Goal: Task Accomplishment & Management: Manage account settings

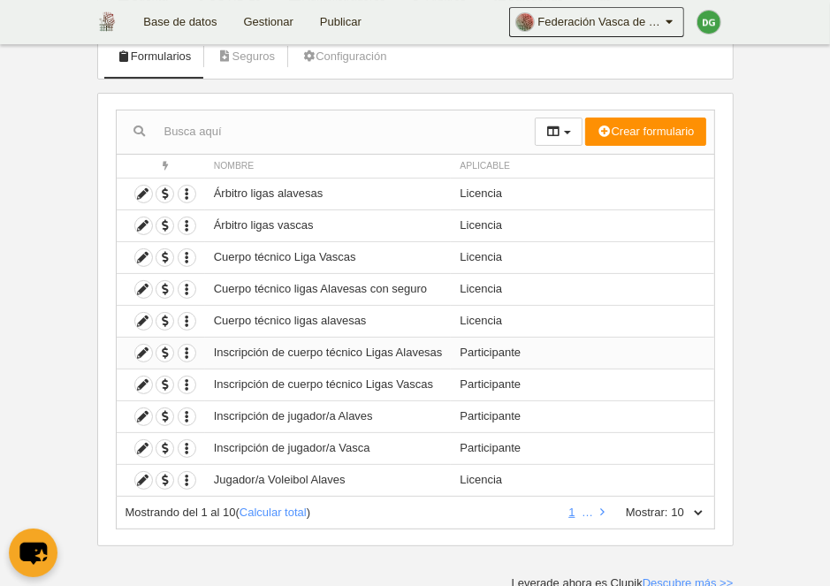
scroll to position [115, 0]
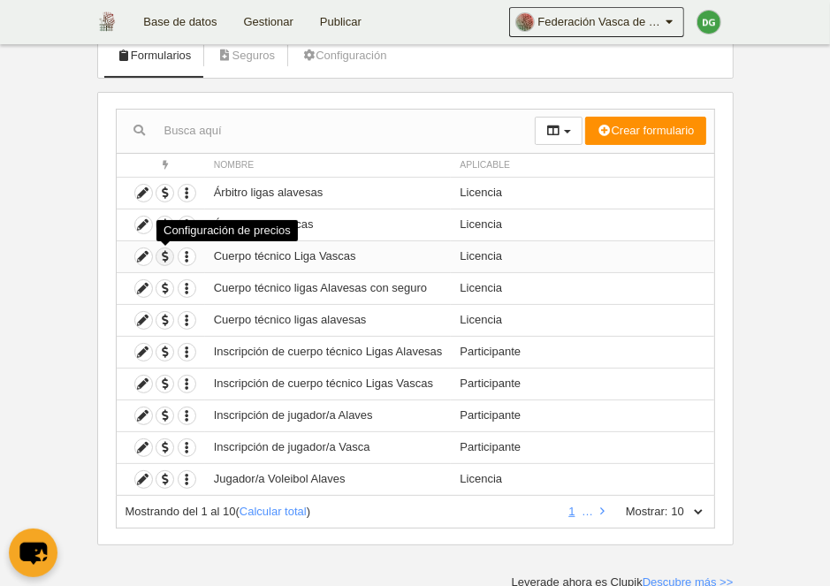
click at [161, 257] on span "button" at bounding box center [164, 256] width 17 height 17
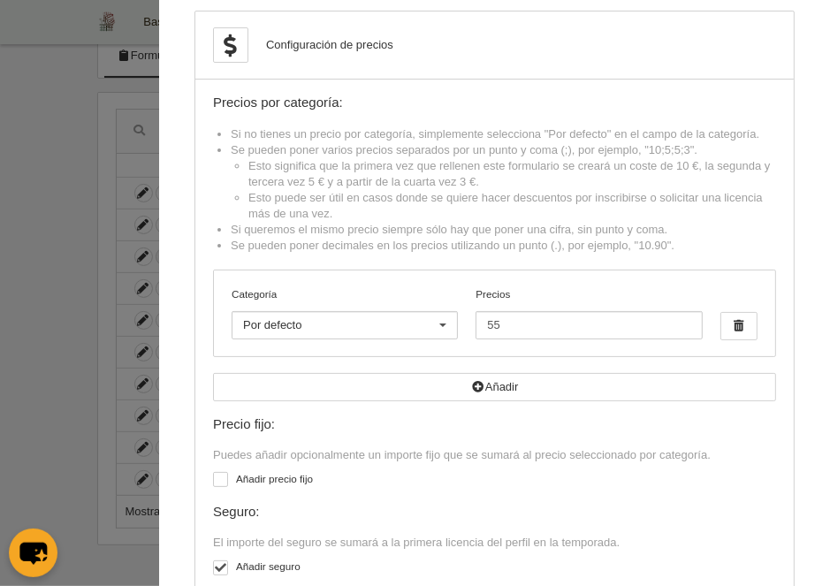
scroll to position [0, 0]
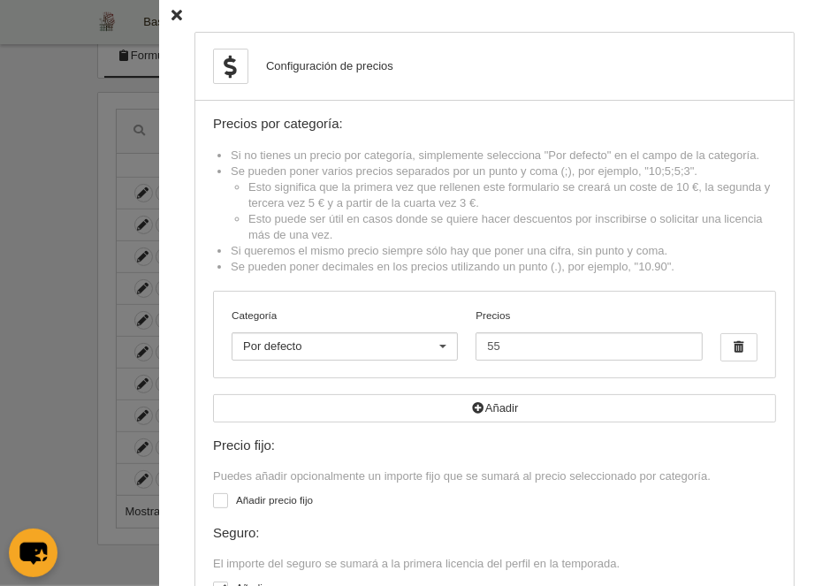
click at [177, 17] on icon at bounding box center [176, 16] width 11 height 11
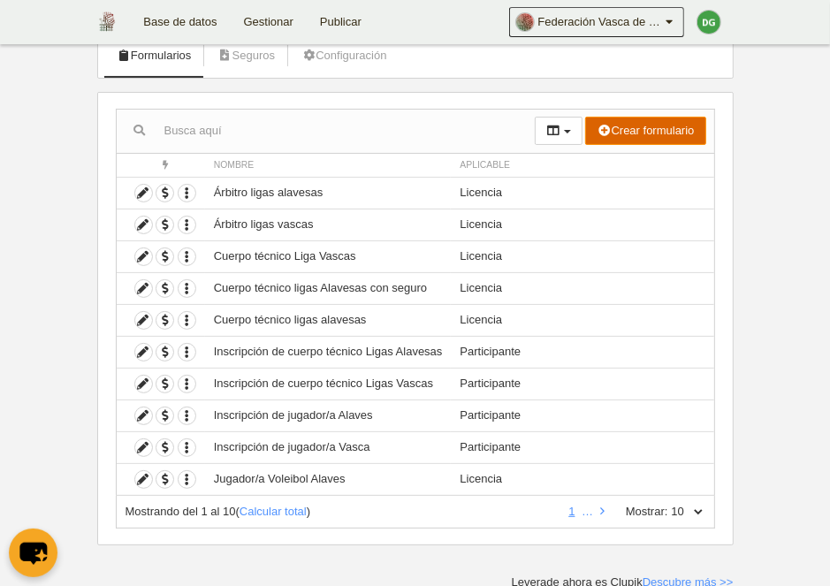
click at [631, 132] on button "Crear formulario" at bounding box center [645, 131] width 120 height 28
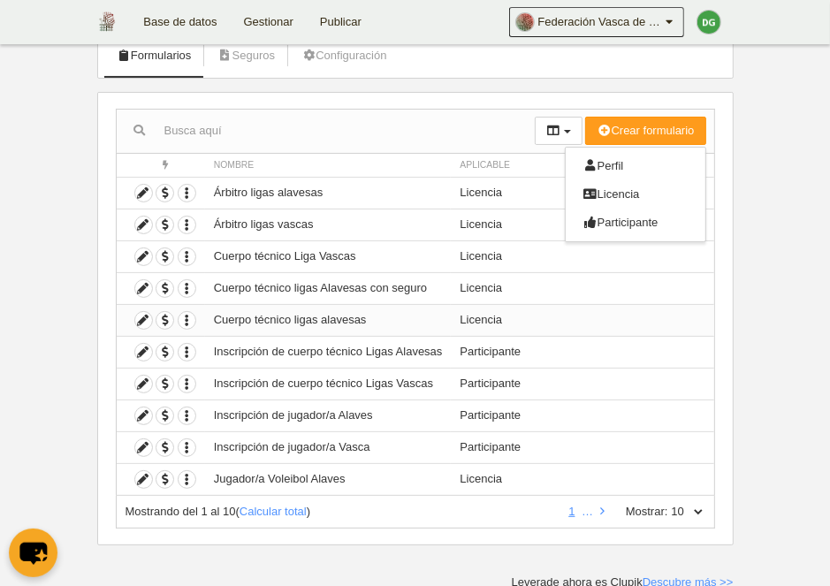
click at [575, 315] on td "Licencia" at bounding box center [582, 320] width 262 height 32
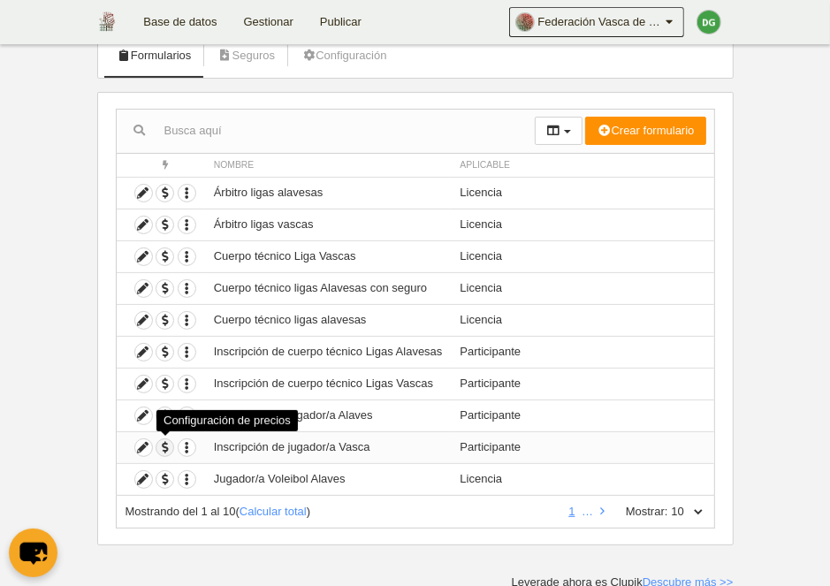
click at [160, 444] on span "button" at bounding box center [164, 447] width 17 height 17
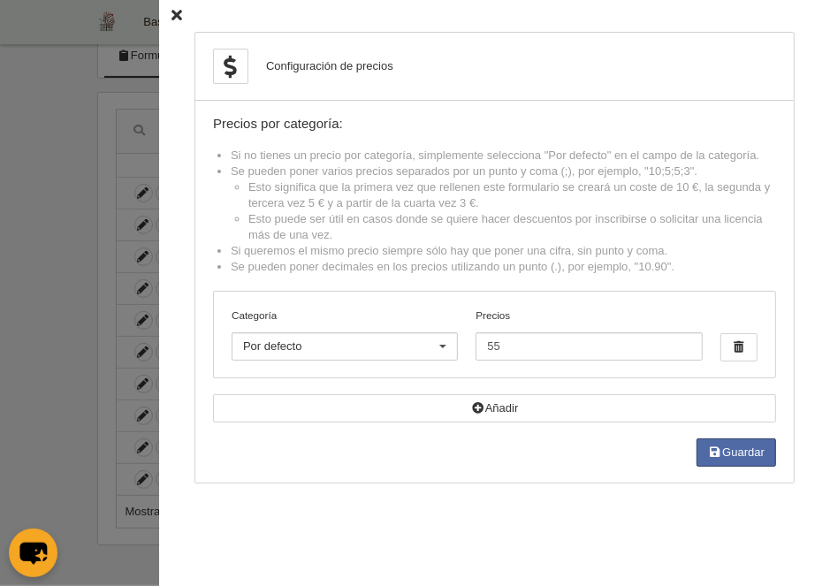
click at [175, 15] on icon at bounding box center [176, 16] width 11 height 11
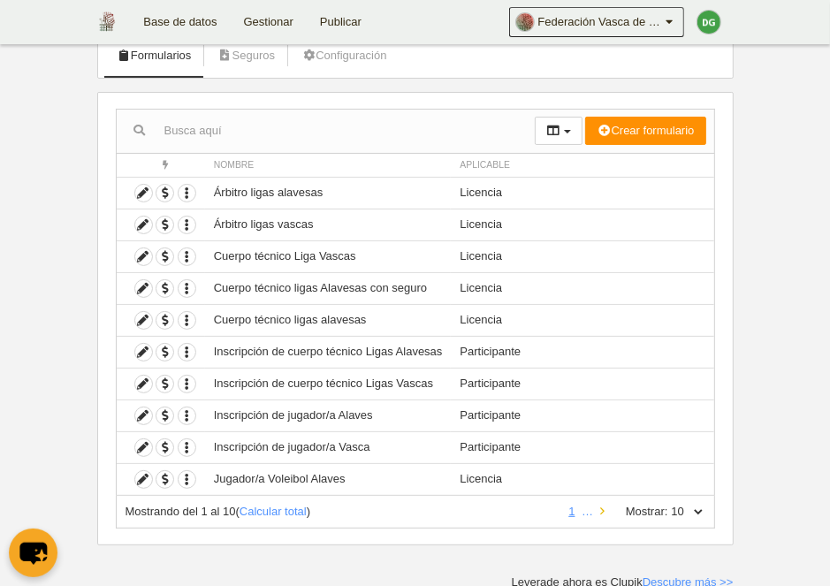
click at [600, 513] on icon at bounding box center [602, 510] width 4 height 11
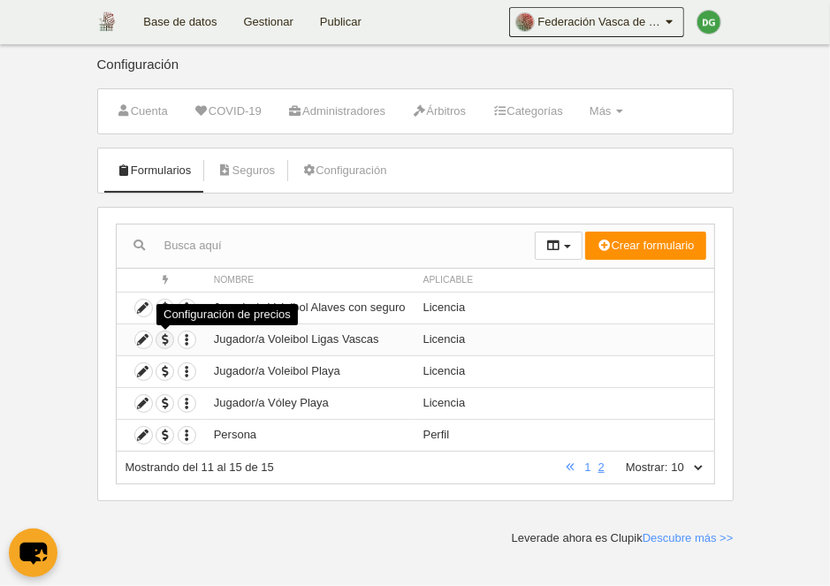
click at [173, 340] on span "button" at bounding box center [164, 339] width 17 height 17
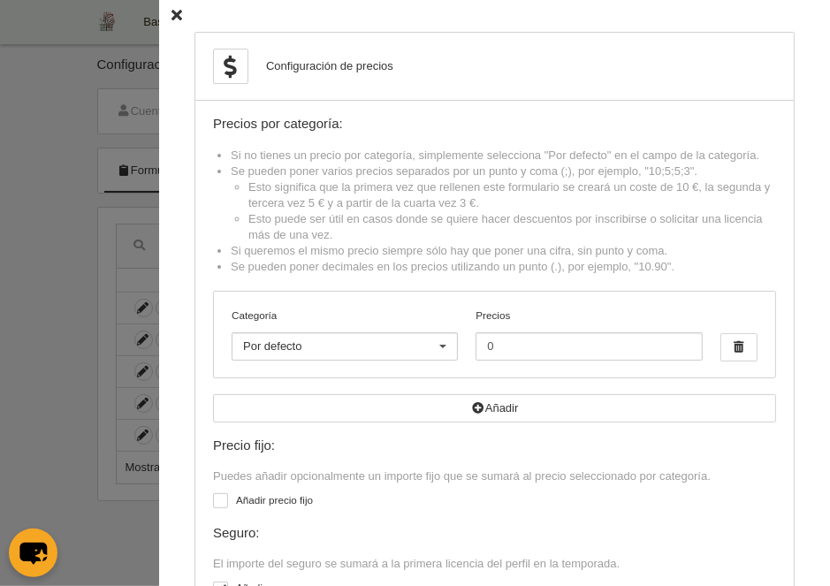
click at [173, 17] on icon at bounding box center [176, 16] width 11 height 11
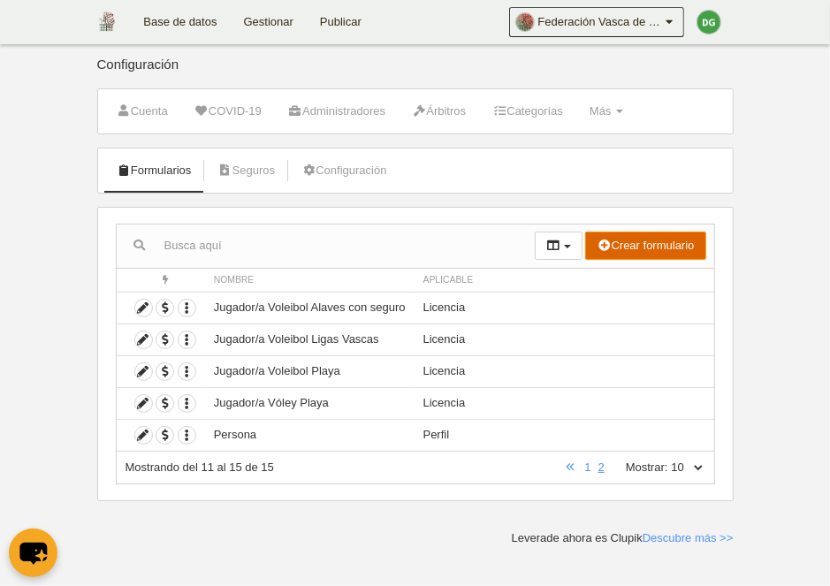
click at [620, 247] on button "Crear formulario" at bounding box center [645, 246] width 120 height 28
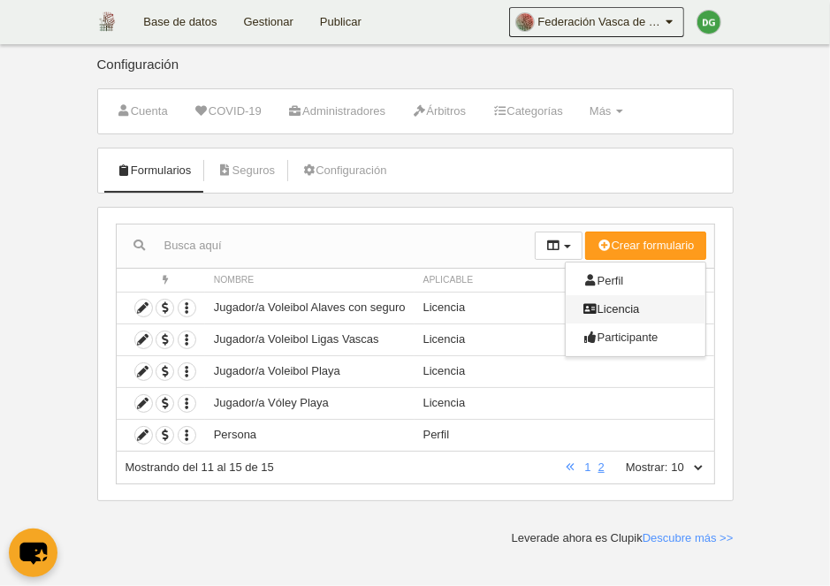
click at [634, 302] on span "Licencia" at bounding box center [611, 308] width 57 height 13
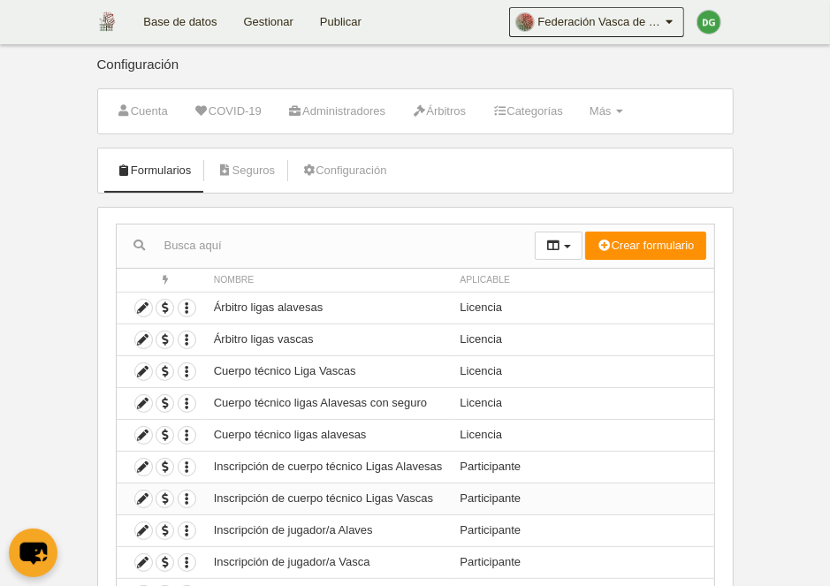
scroll to position [115, 0]
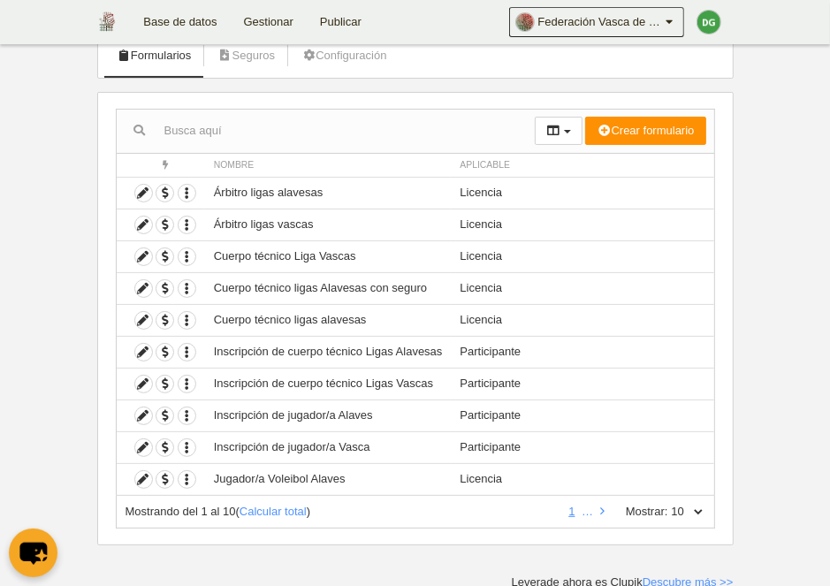
click at [668, 504] on select "10 25 50 100 500" at bounding box center [686, 512] width 37 height 16
select select "25"
click option "25" at bounding box center [0, 0] width 0 height 0
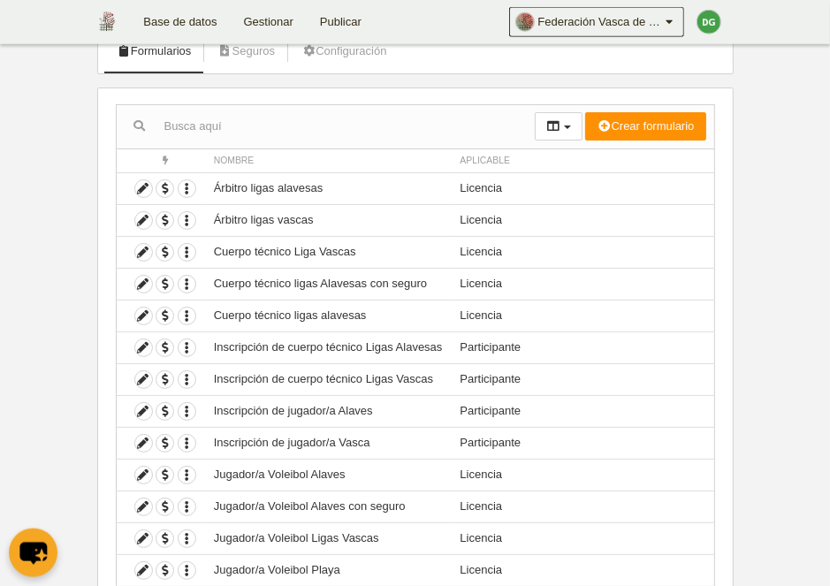
scroll to position [89, 0]
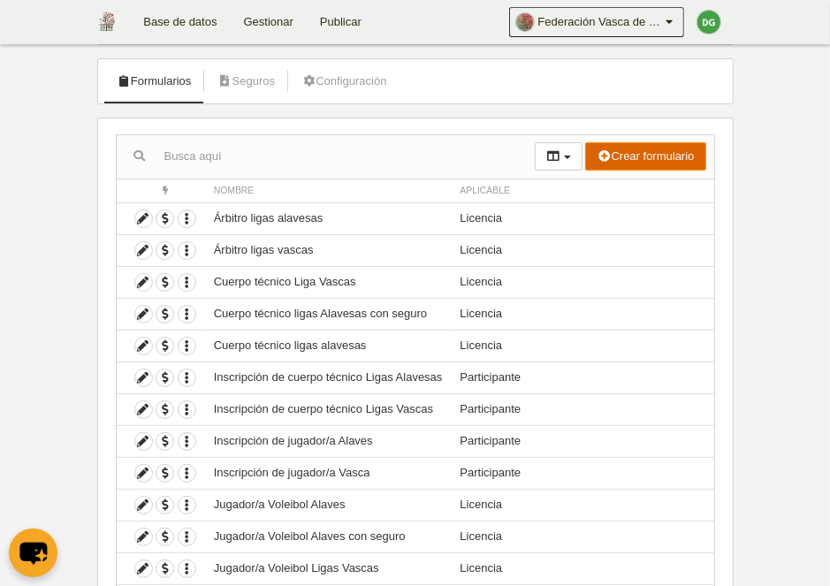
click at [619, 164] on button "Crear formulario" at bounding box center [645, 156] width 120 height 28
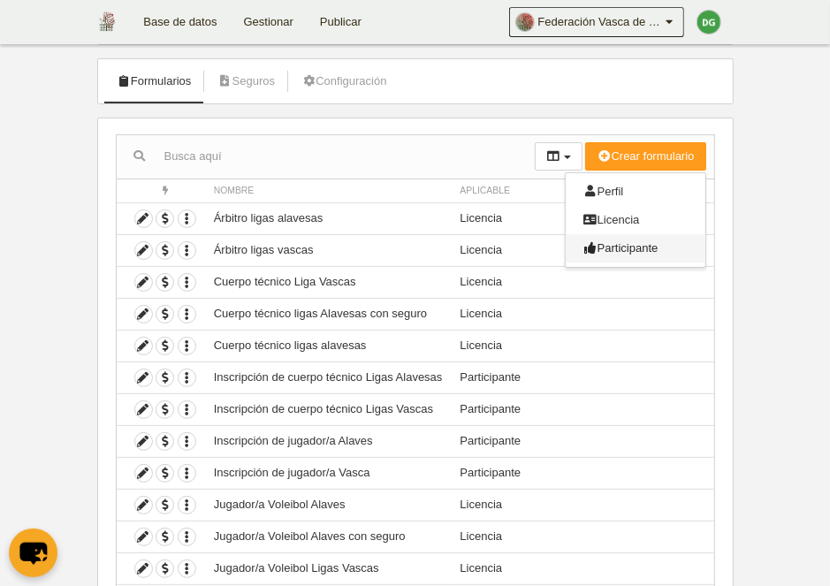
click at [639, 242] on span "Participante" at bounding box center [620, 247] width 75 height 13
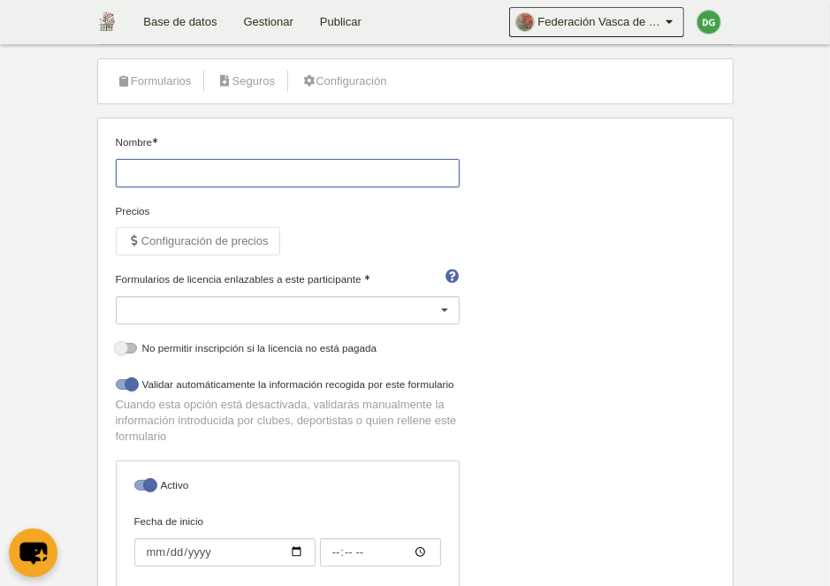
click at [234, 178] on input "Nombre" at bounding box center [288, 173] width 344 height 28
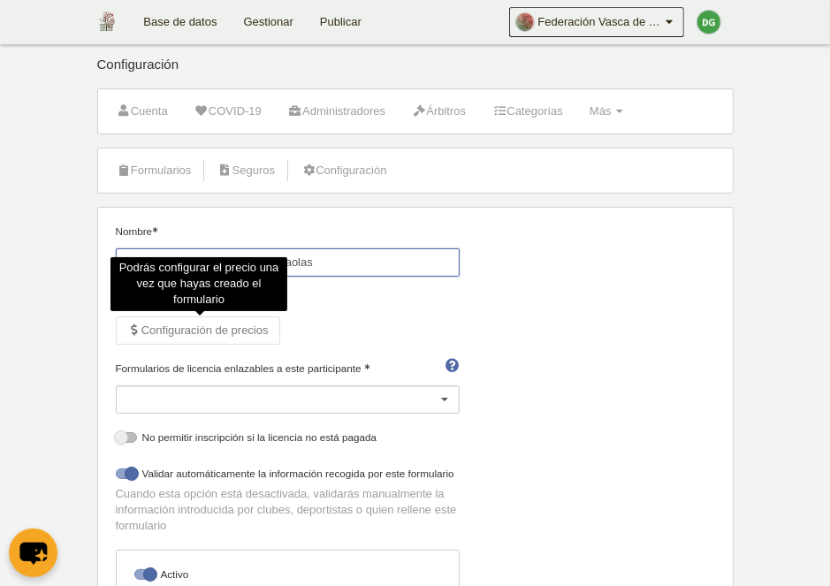
type input "Jugador Ligas nacionales espñaolas"
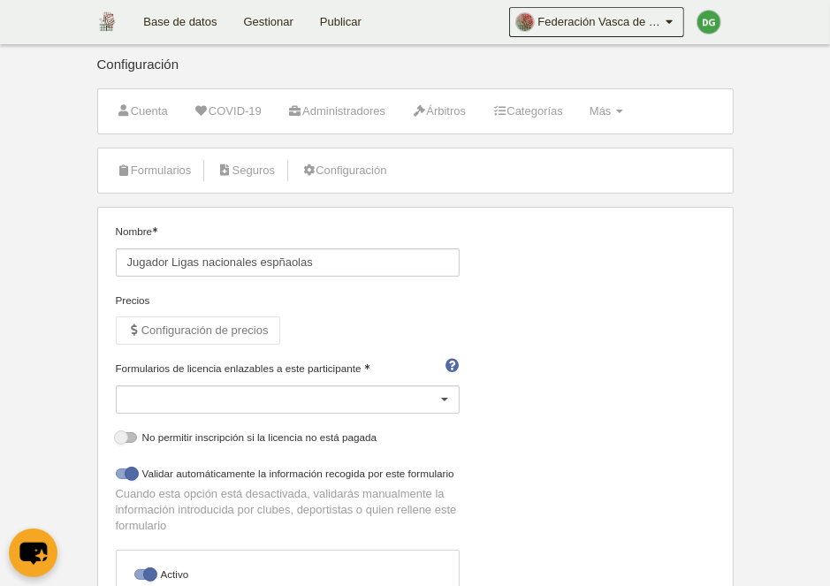
click at [184, 470] on label "Validar automáticamente la información recogida por este formulario" at bounding box center [288, 476] width 344 height 20
click at [128, 473] on input "checkbox" at bounding box center [122, 478] width 11 height 11
checkbox input "false"
click at [387, 393] on div at bounding box center [288, 399] width 344 height 28
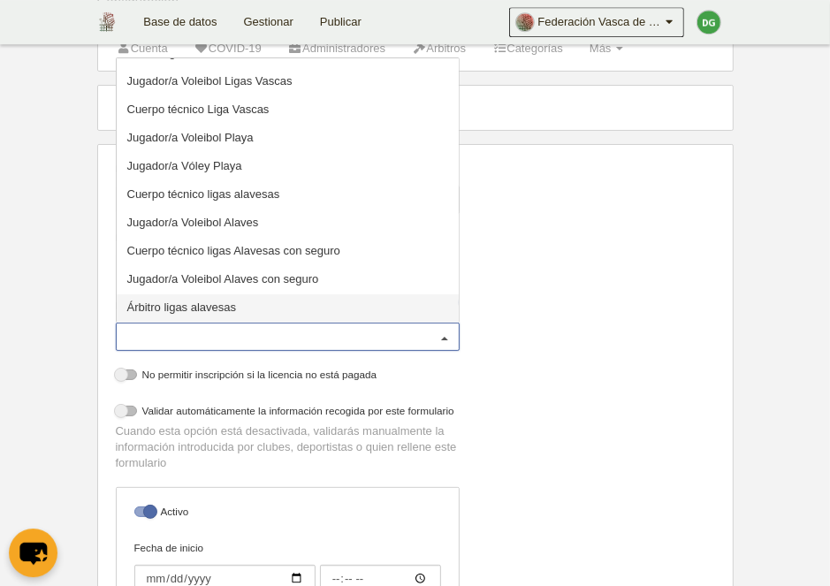
scroll to position [91, 0]
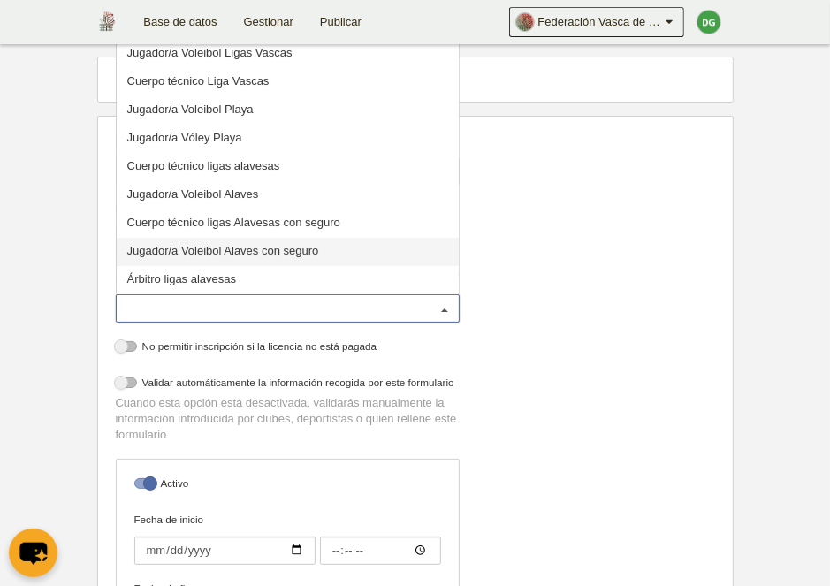
click at [525, 249] on div "Nombre Jugador Ligas nacionales espñaolas Precios Configuración de precios Form…" at bounding box center [415, 422] width 612 height 579
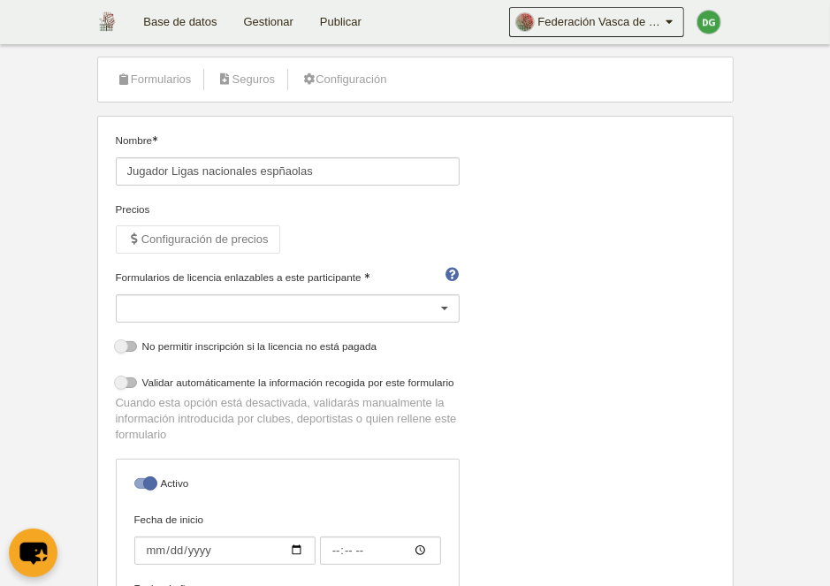
click at [267, 304] on div at bounding box center [288, 308] width 344 height 28
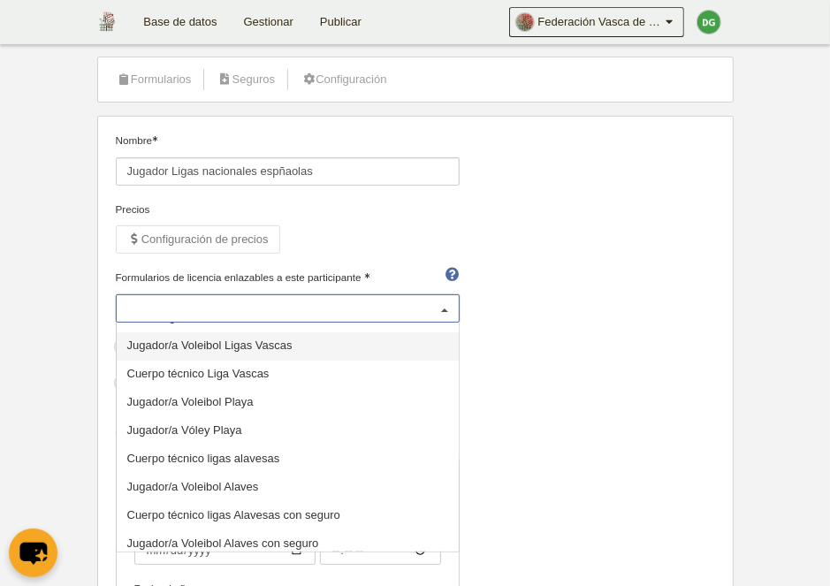
scroll to position [0, 0]
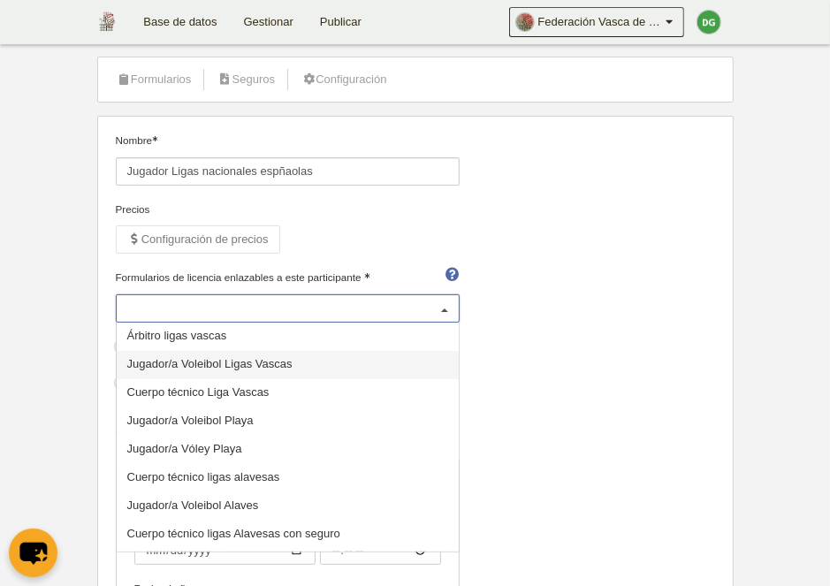
click at [303, 358] on span "Jugador/a Voleibol Ligas Vascas" at bounding box center [288, 365] width 342 height 28
select select "selected"
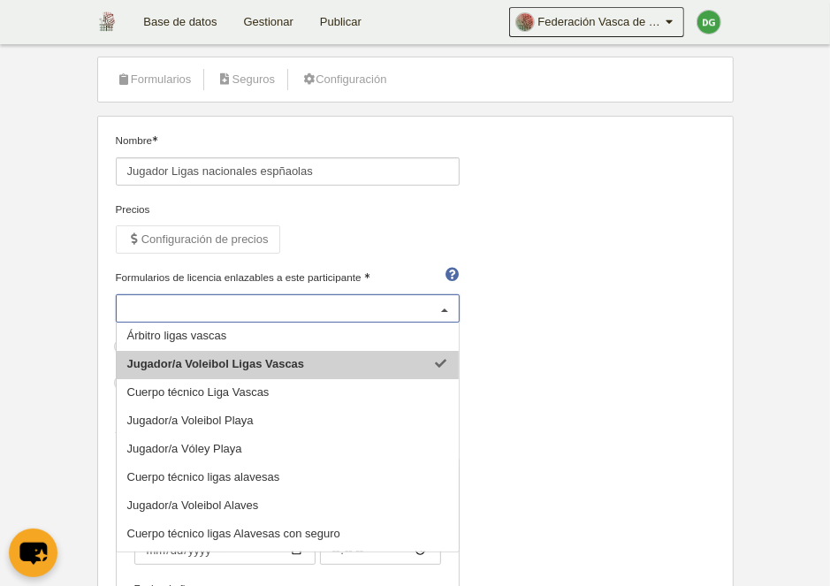
click at [567, 370] on div "Nombre Jugador Ligas nacionales espñaolas Precios Configuración de precios Form…" at bounding box center [415, 422] width 612 height 579
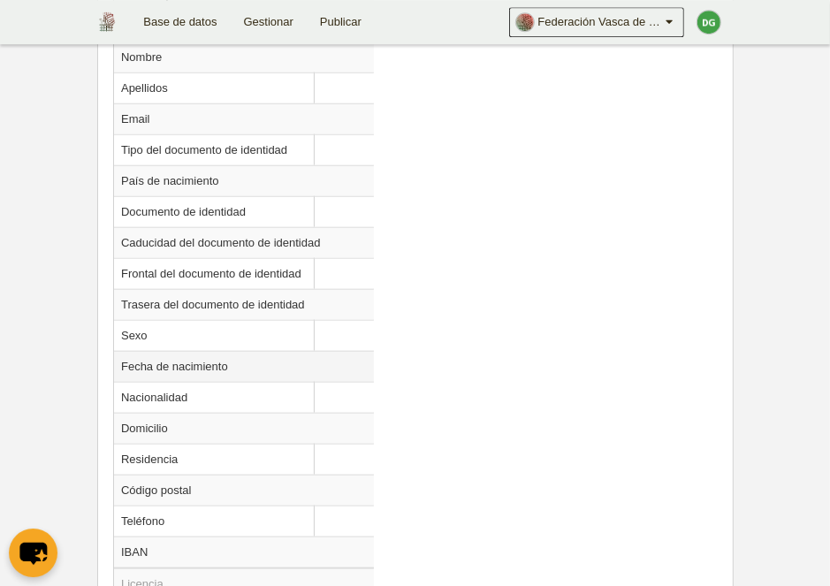
scroll to position [1092, 0]
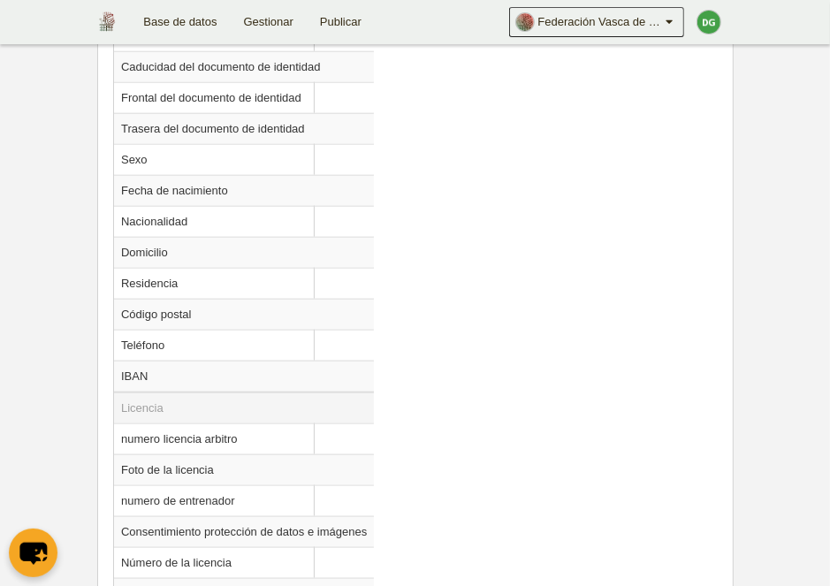
click at [157, 397] on td "Licencia" at bounding box center [244, 408] width 260 height 32
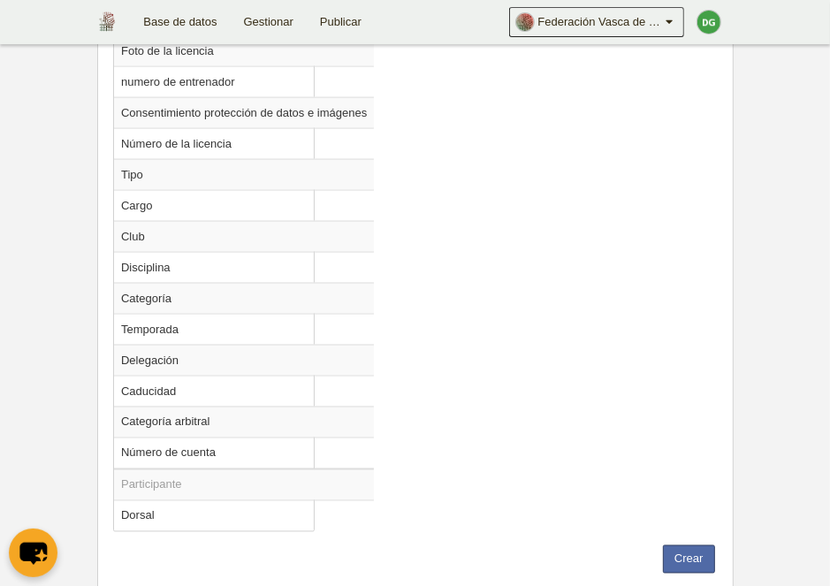
scroll to position [1549, 0]
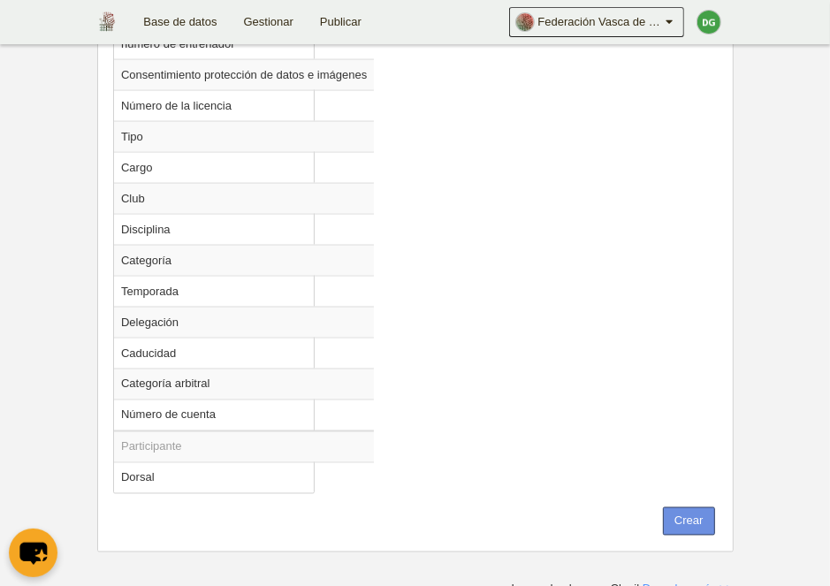
click at [669, 509] on button "Crear" at bounding box center [689, 521] width 52 height 28
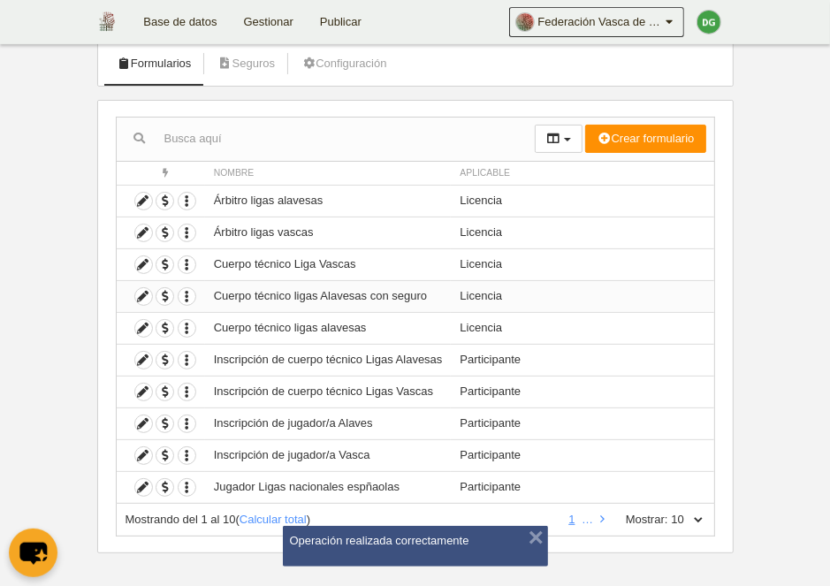
scroll to position [115, 0]
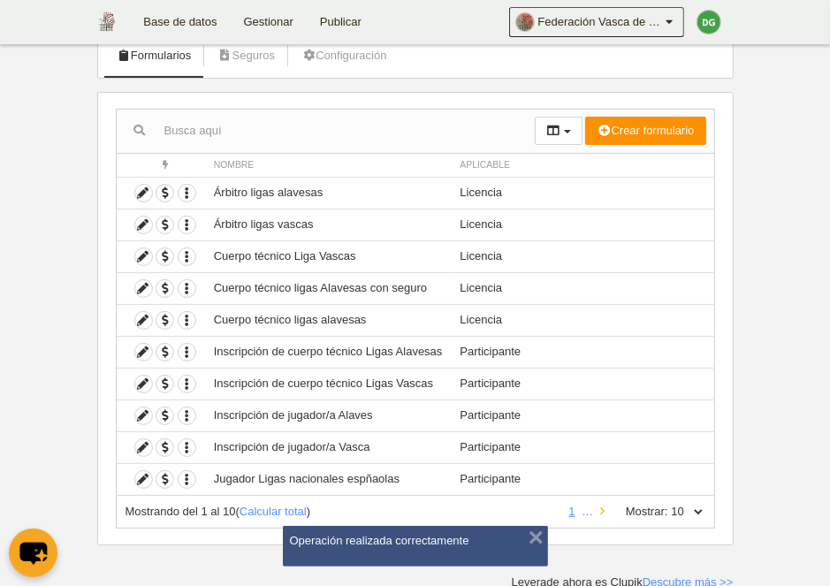
click at [600, 508] on icon at bounding box center [602, 510] width 4 height 11
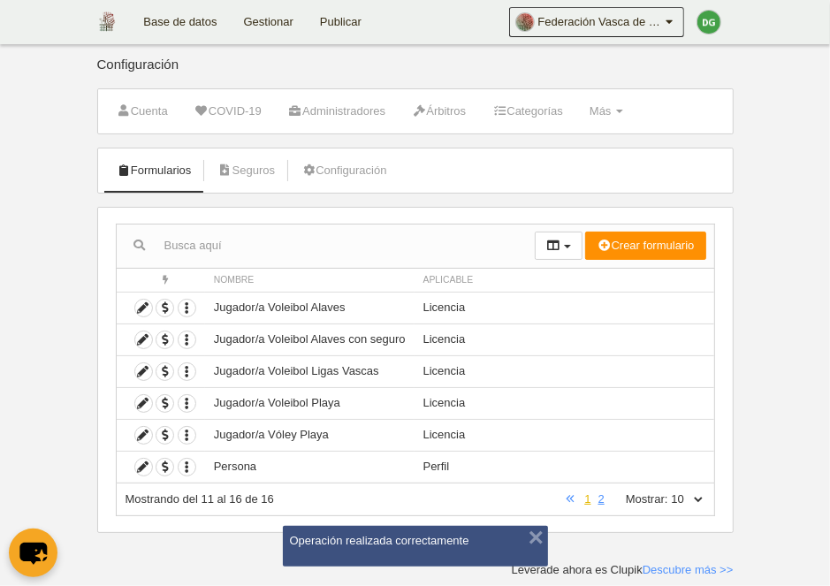
click at [581, 497] on link "1" at bounding box center [587, 498] width 13 height 13
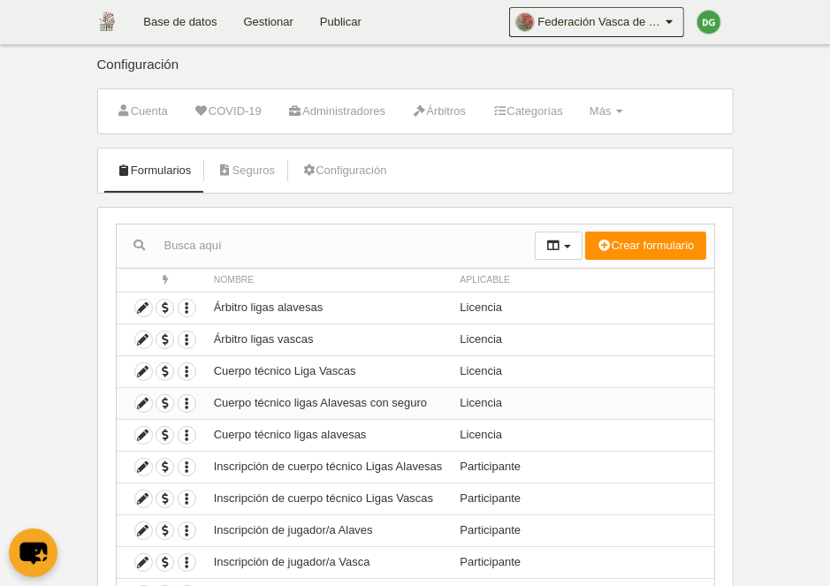
scroll to position [115, 0]
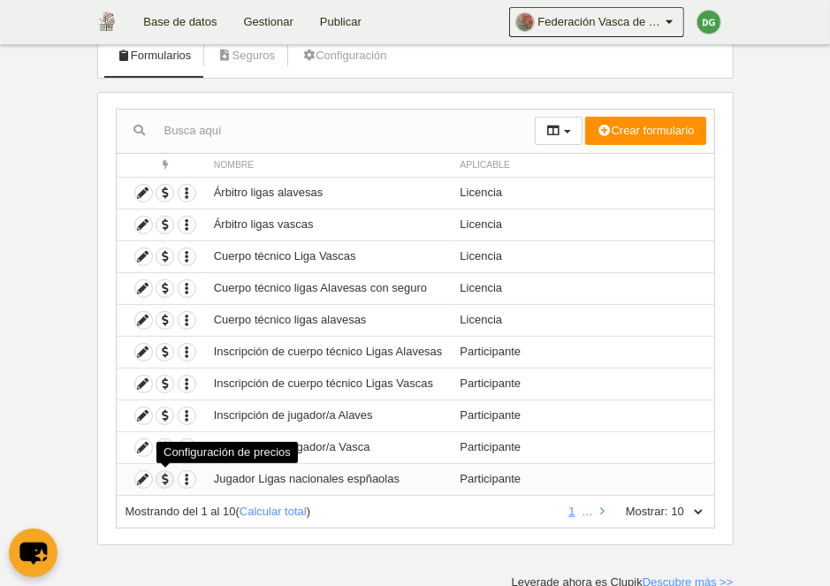
click at [162, 480] on span "button" at bounding box center [164, 479] width 17 height 17
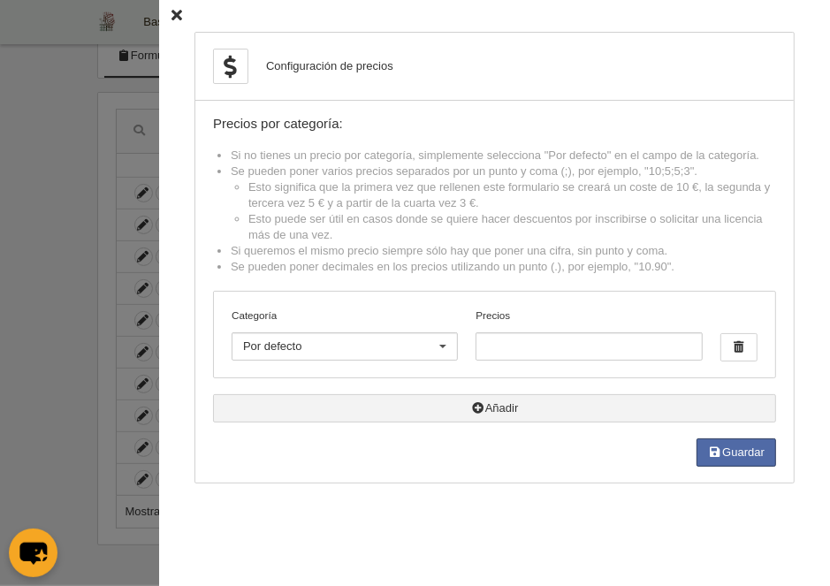
click at [417, 401] on button "Añadir" at bounding box center [494, 408] width 563 height 28
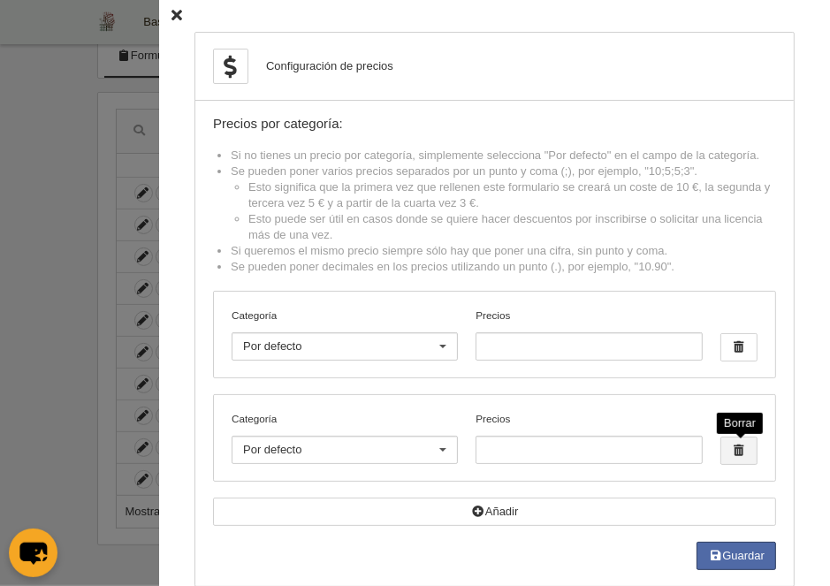
click at [729, 452] on span "button" at bounding box center [738, 450] width 35 height 27
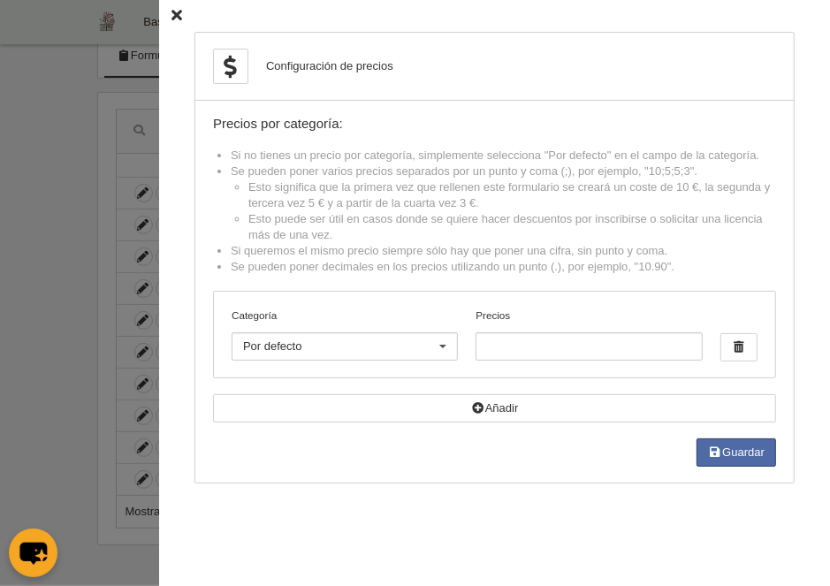
click at [440, 356] on div at bounding box center [443, 347] width 28 height 28
click at [172, 11] on icon at bounding box center [176, 16] width 11 height 11
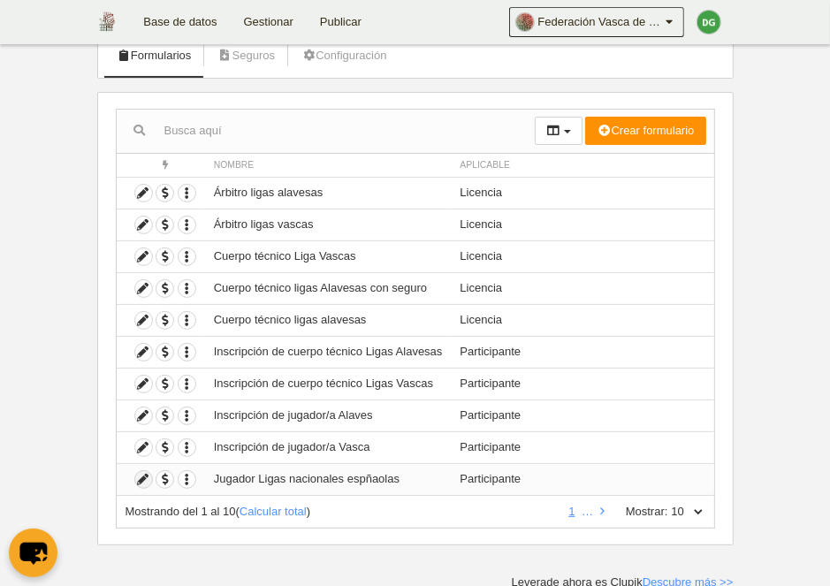
click at [146, 477] on icon at bounding box center [143, 479] width 17 height 17
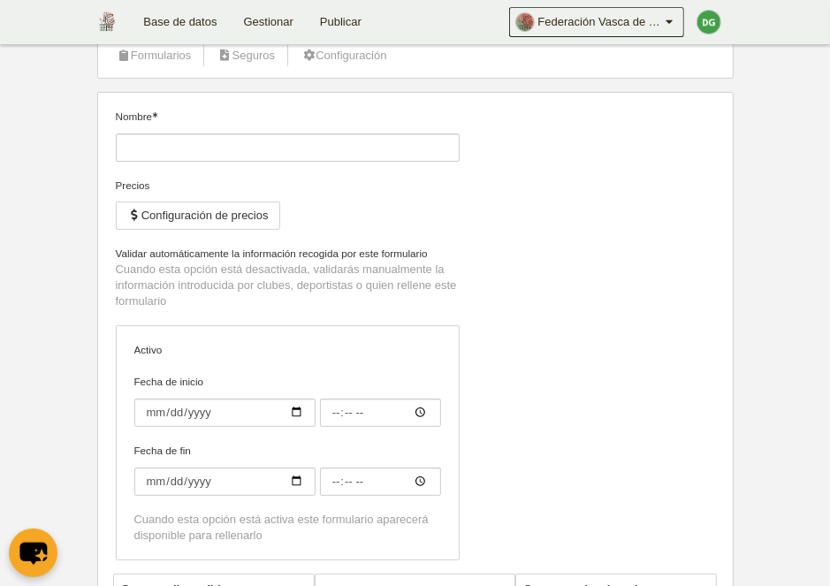
type input "Jugador Ligas nacionales espñaolas"
checkbox input "true"
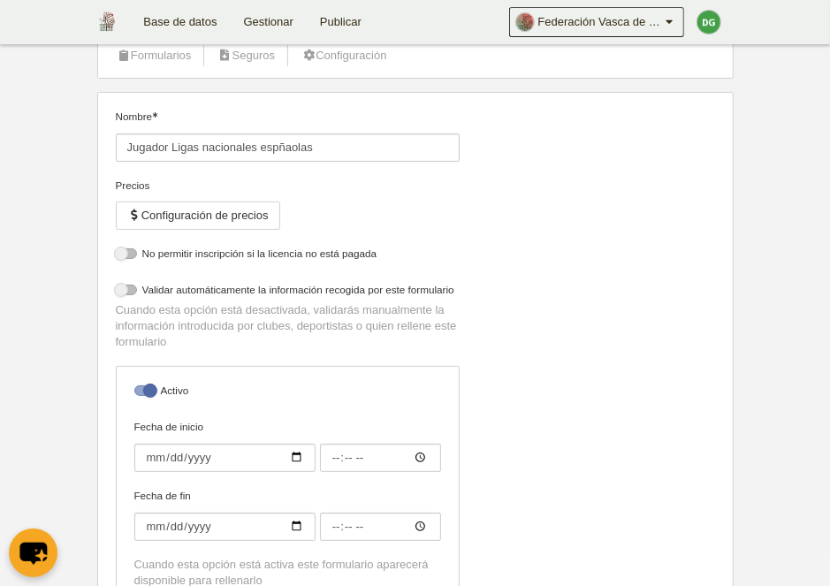
select select "selected"
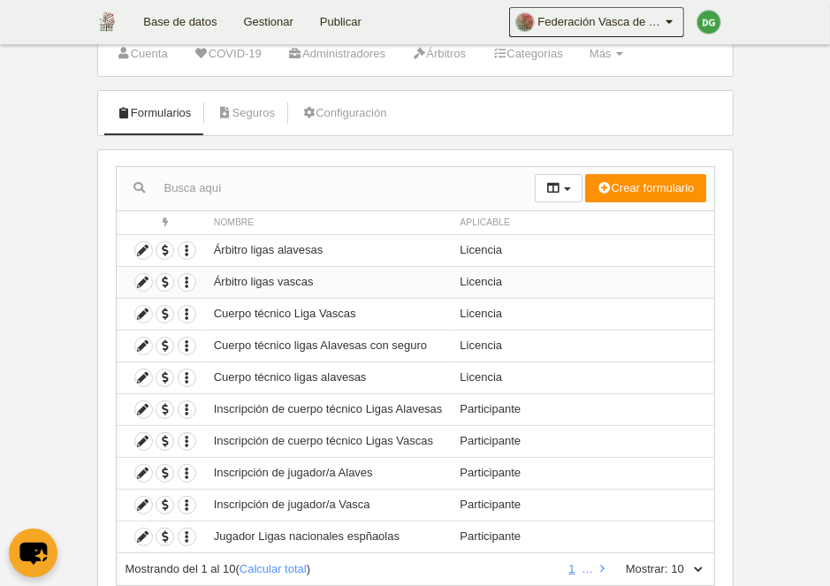
scroll to position [115, 0]
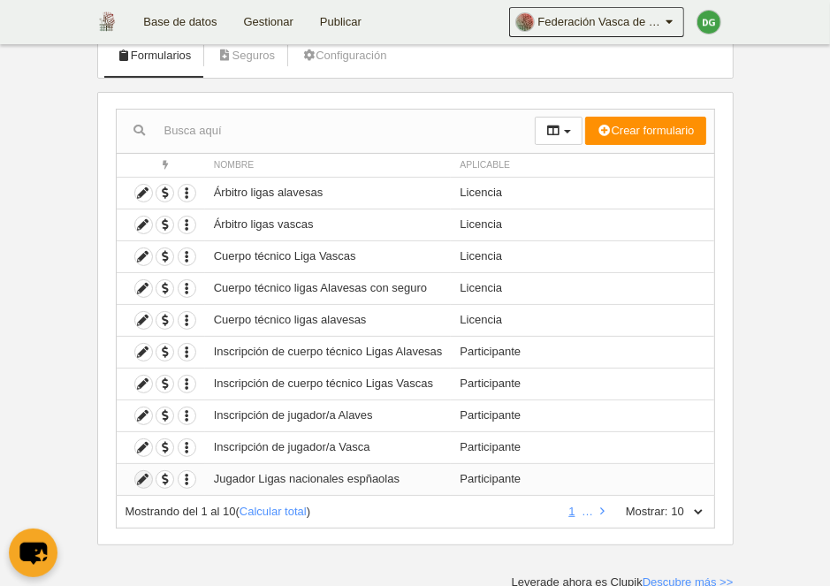
click at [148, 476] on icon at bounding box center [143, 479] width 17 height 17
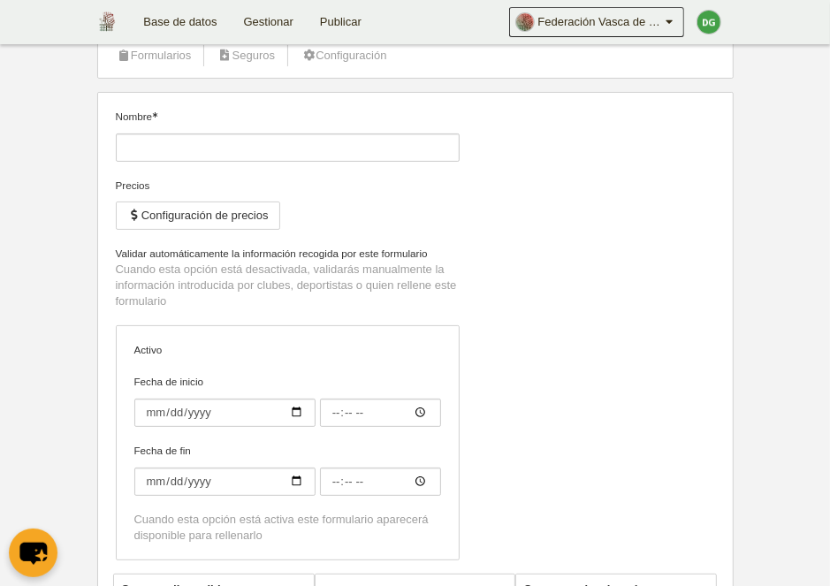
type input "Jugador Ligas nacionales espñaolas"
checkbox input "true"
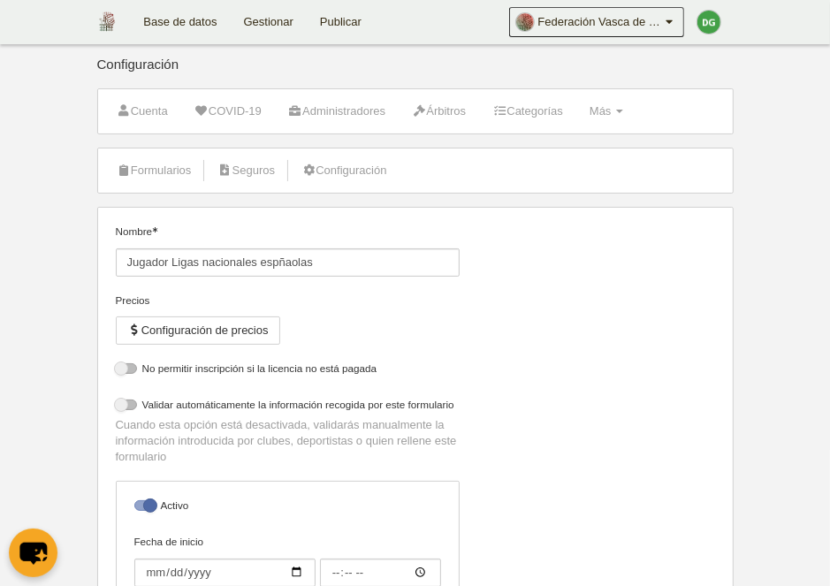
select select "selected"
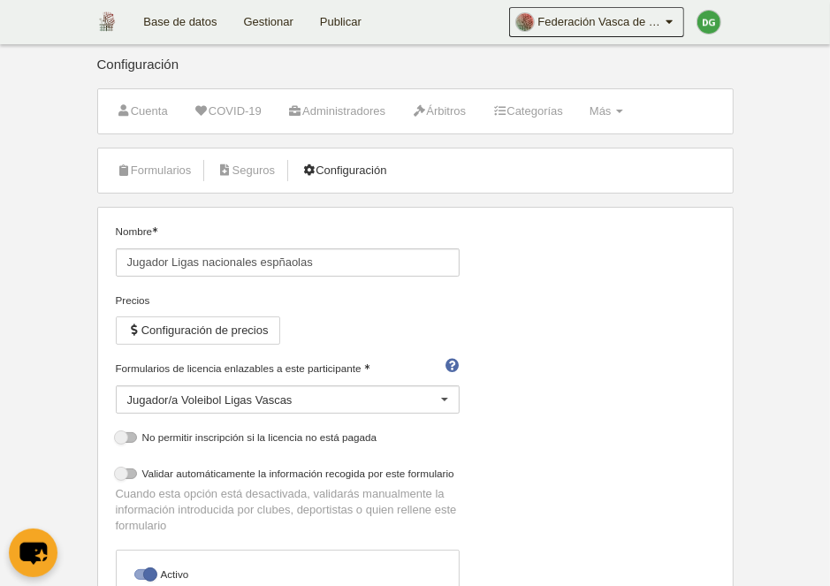
click at [378, 173] on link "Configuración" at bounding box center [344, 170] width 104 height 27
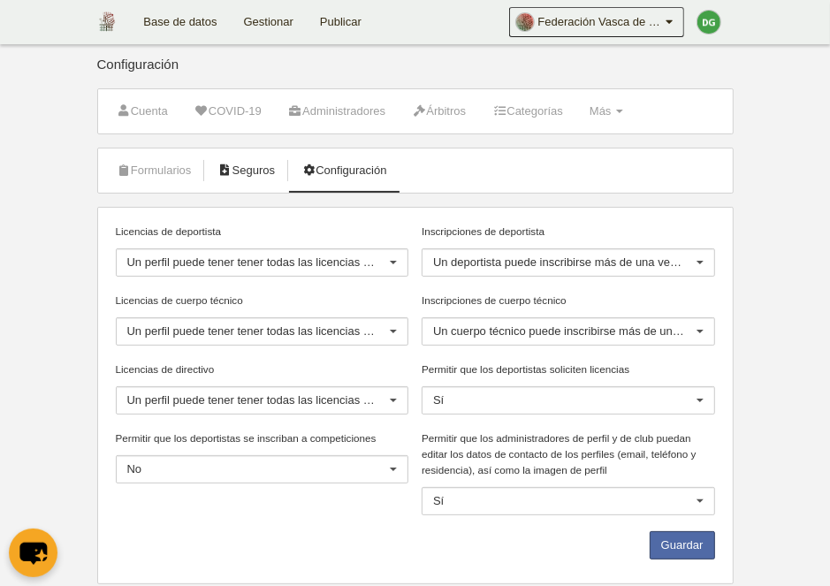
click at [243, 168] on link "Seguros" at bounding box center [246, 170] width 77 height 27
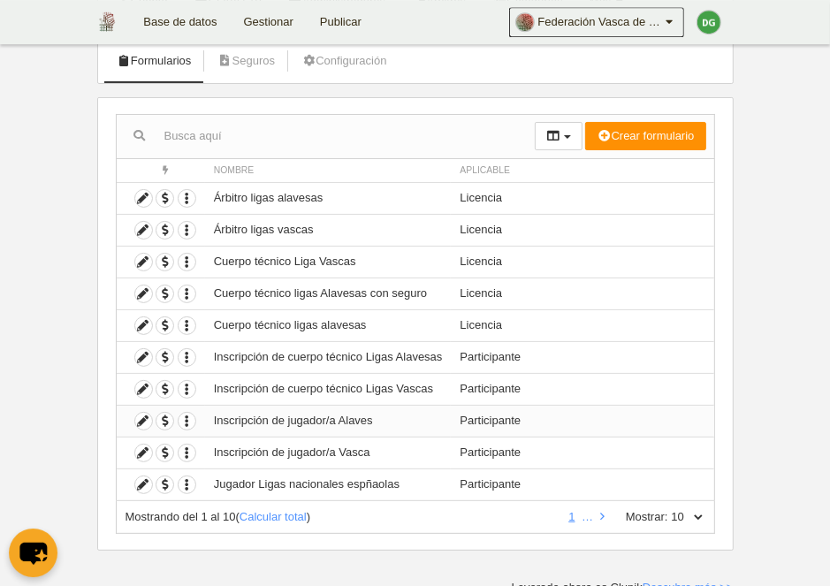
scroll to position [115, 0]
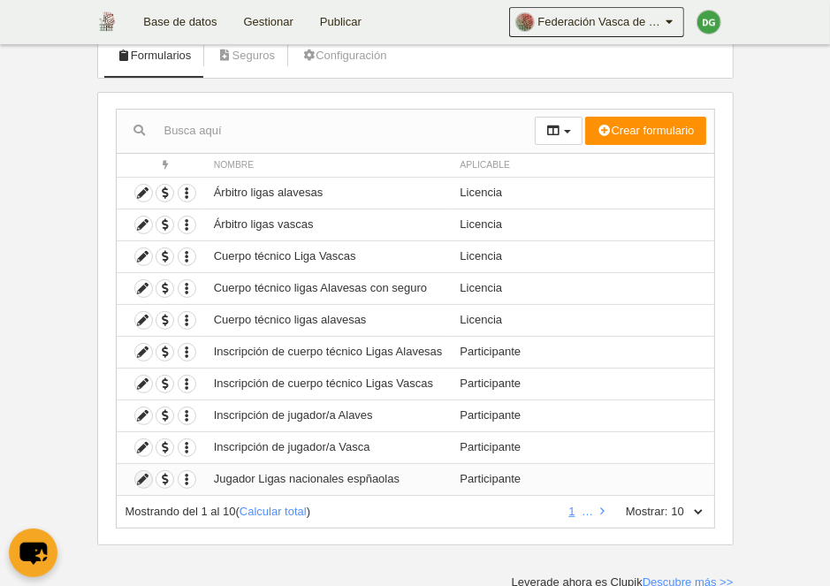
click at [139, 477] on icon at bounding box center [143, 479] width 17 height 17
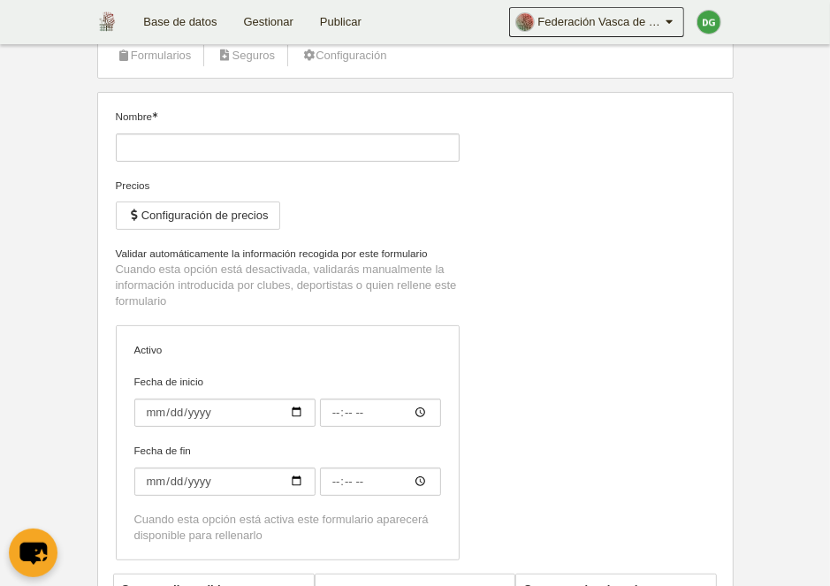
type input "Jugador Ligas nacionales espñaolas"
checkbox input "true"
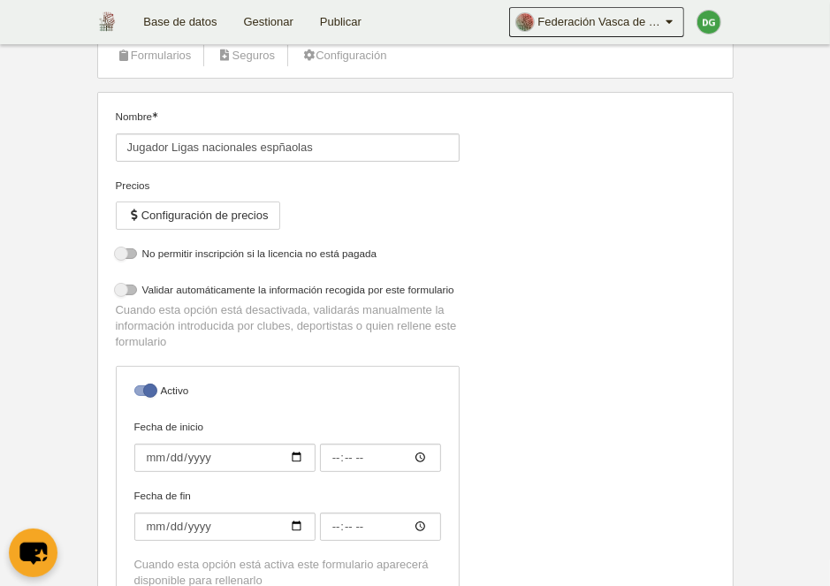
select select "selected"
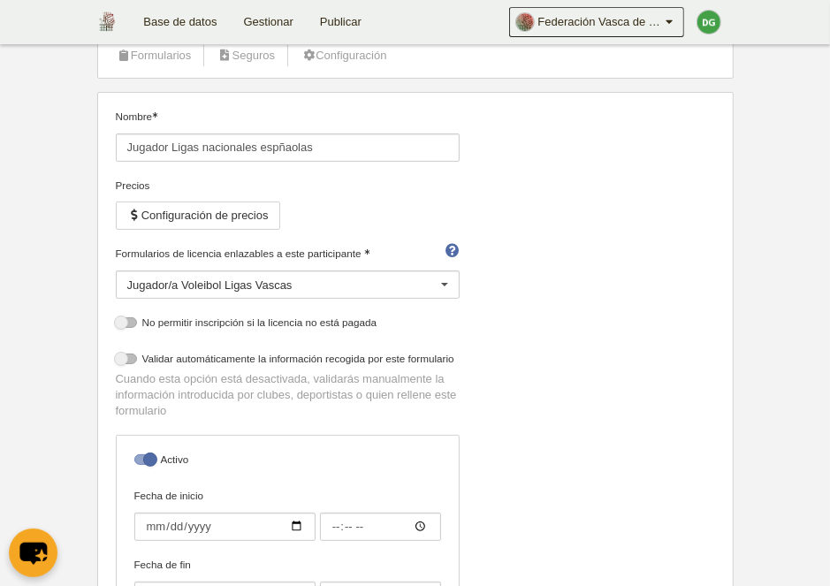
scroll to position [23, 0]
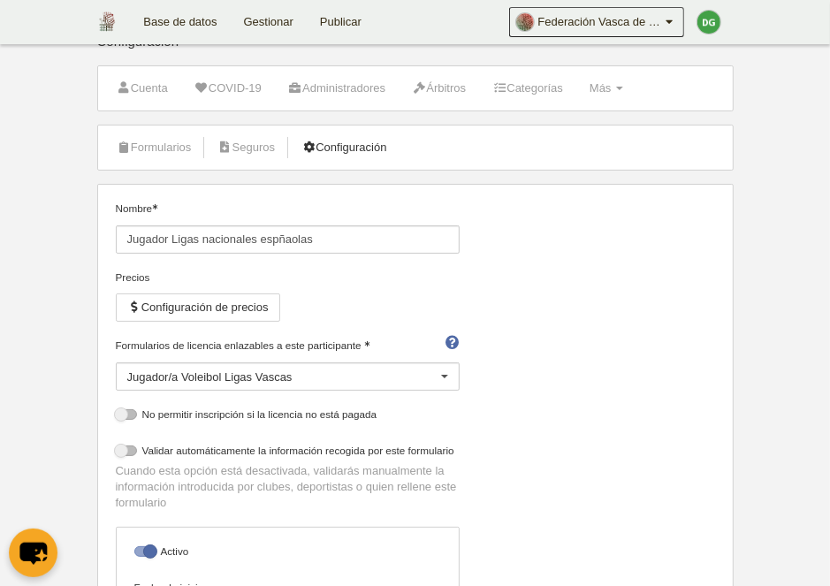
click at [376, 152] on link "Configuración" at bounding box center [344, 147] width 104 height 27
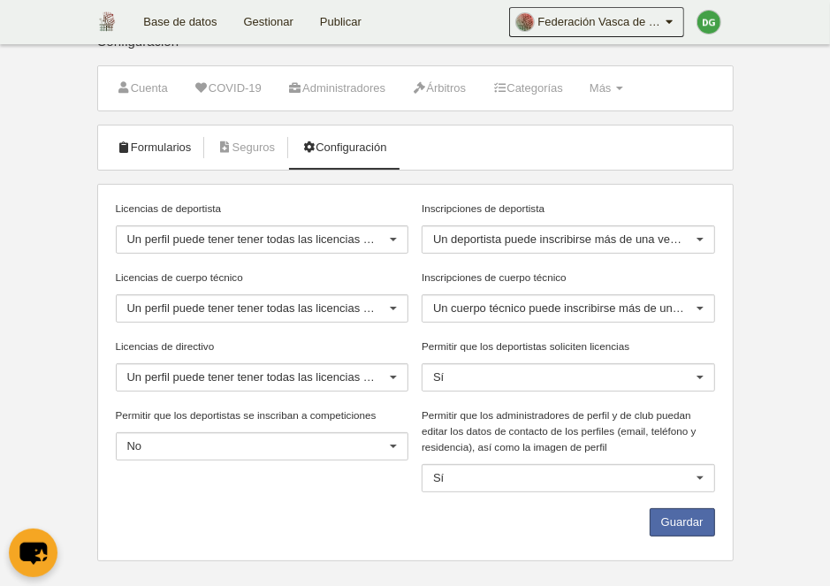
click at [161, 156] on link "Formularios" at bounding box center [154, 147] width 95 height 27
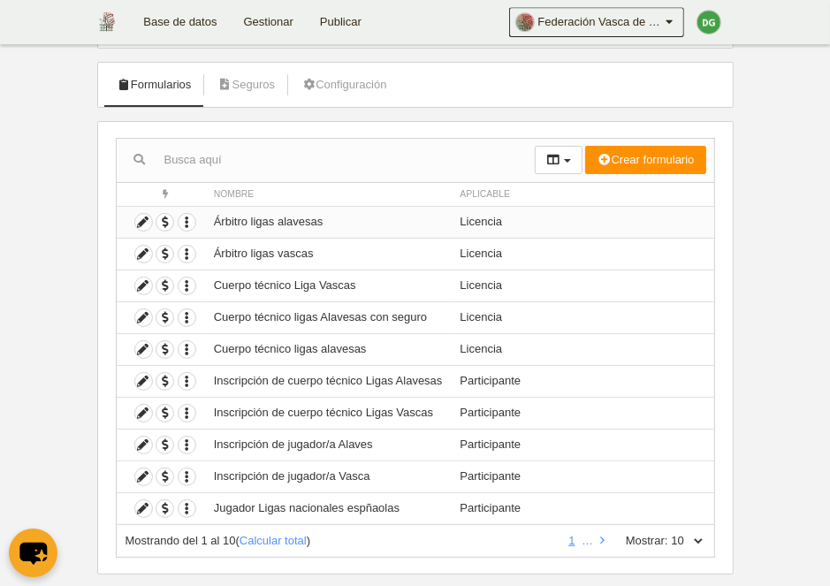
scroll to position [115, 0]
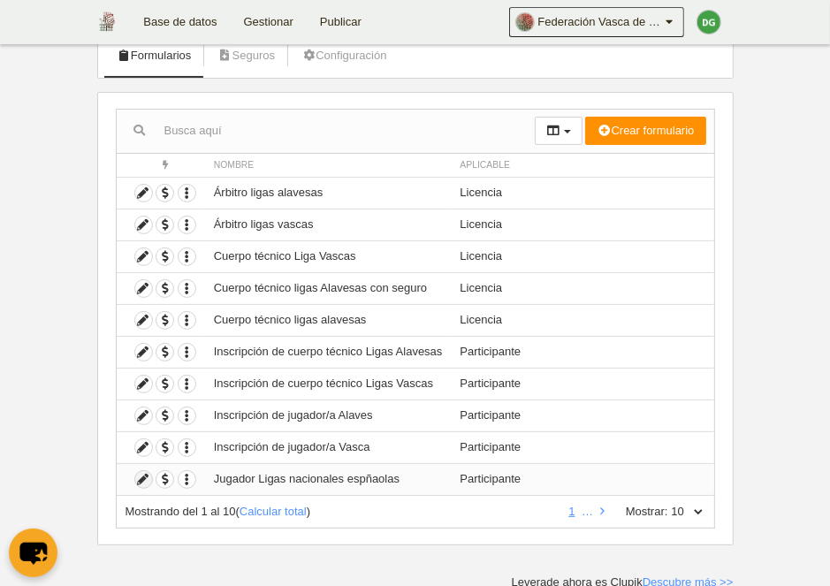
click at [139, 481] on icon at bounding box center [143, 479] width 17 height 17
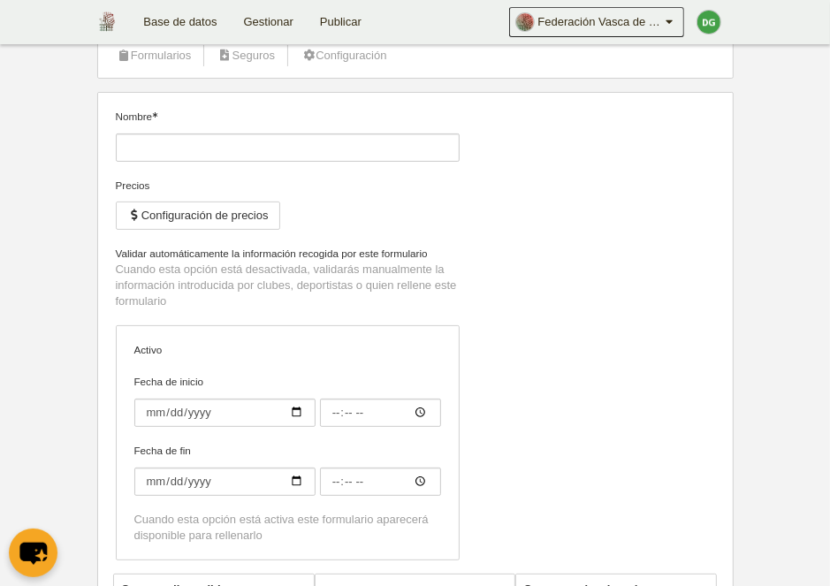
type input "Jugador Ligas nacionales espñaolas"
checkbox input "true"
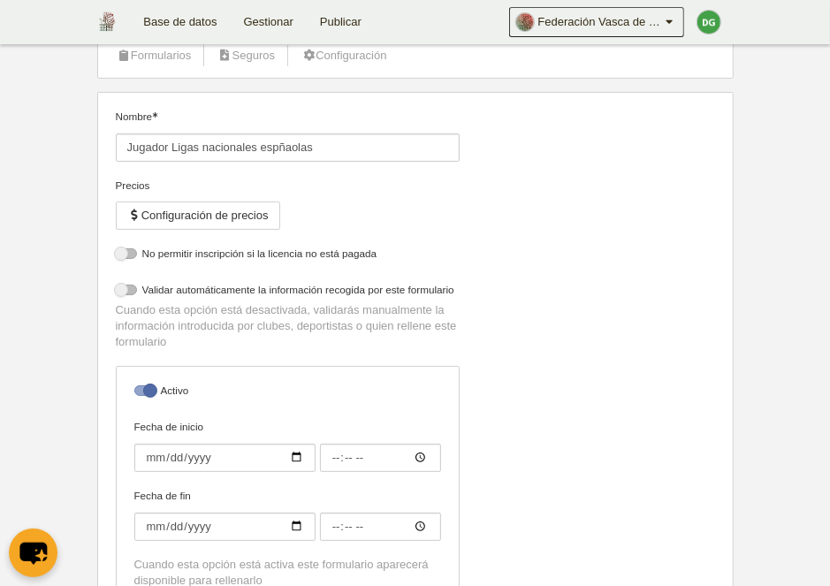
scroll to position [35, 0]
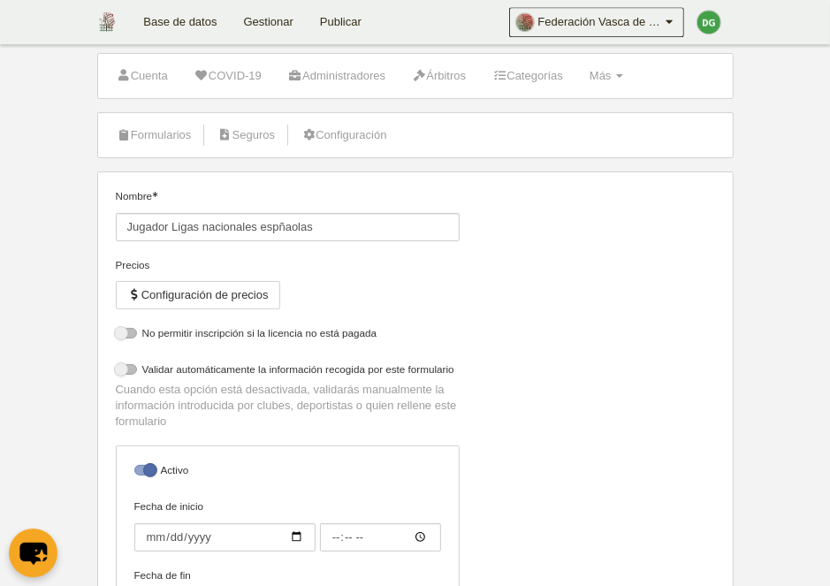
select select "selected"
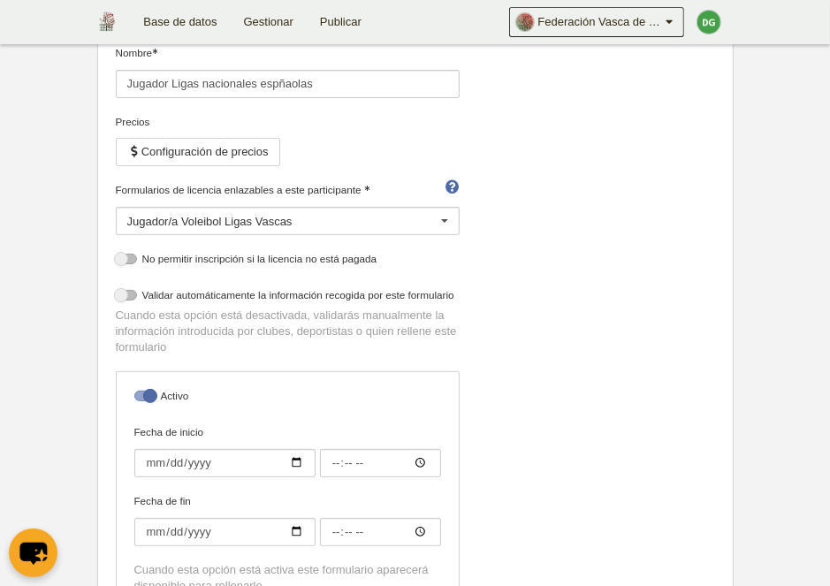
scroll to position [0, 0]
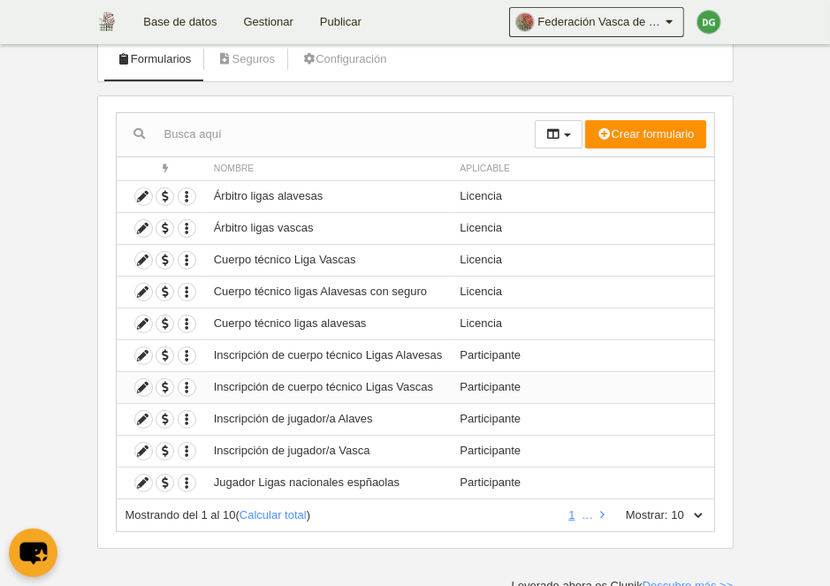
scroll to position [115, 0]
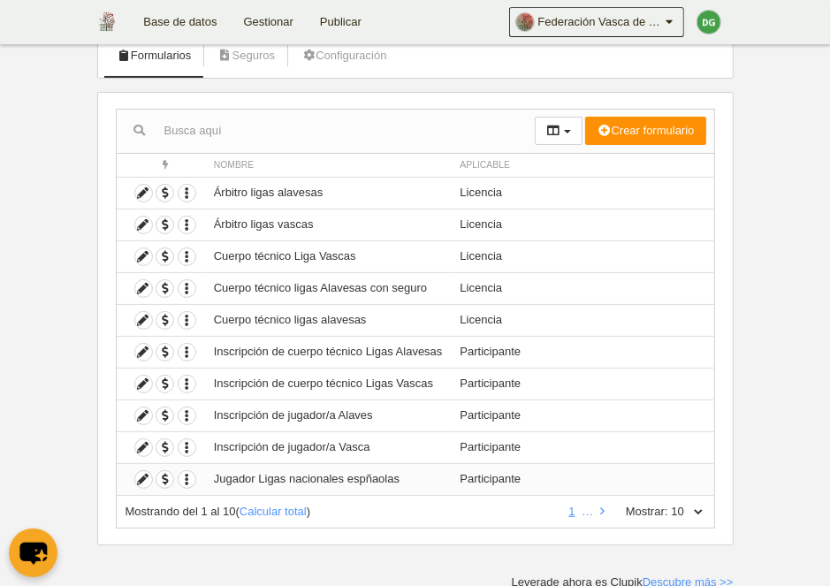
click at [263, 484] on td "Jugador Ligas nacionales espñaolas" at bounding box center [328, 479] width 247 height 32
click at [139, 482] on icon at bounding box center [143, 479] width 17 height 17
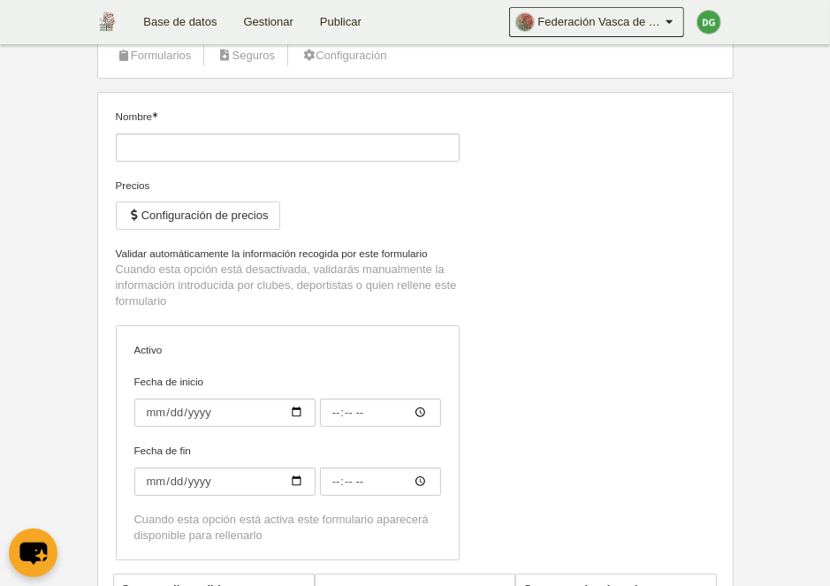
type input "Jugador Ligas nacionales espñaolas"
checkbox input "true"
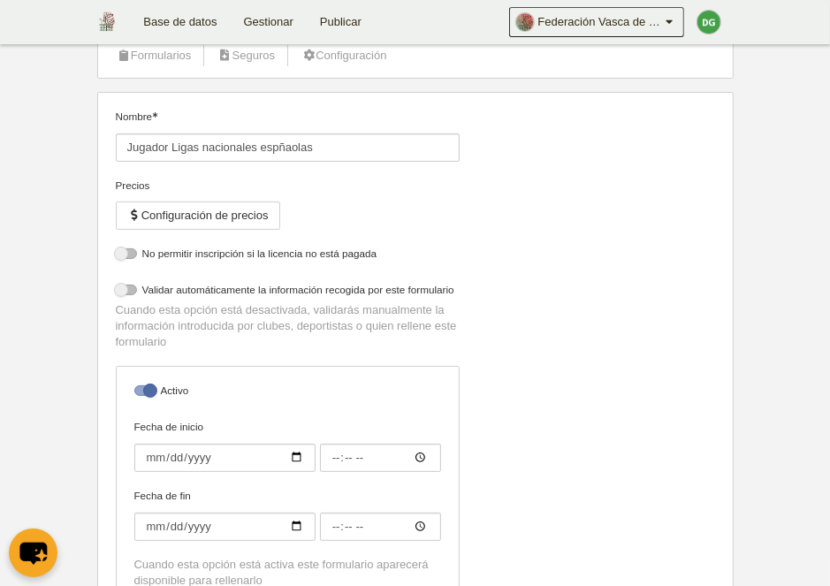
select select "selected"
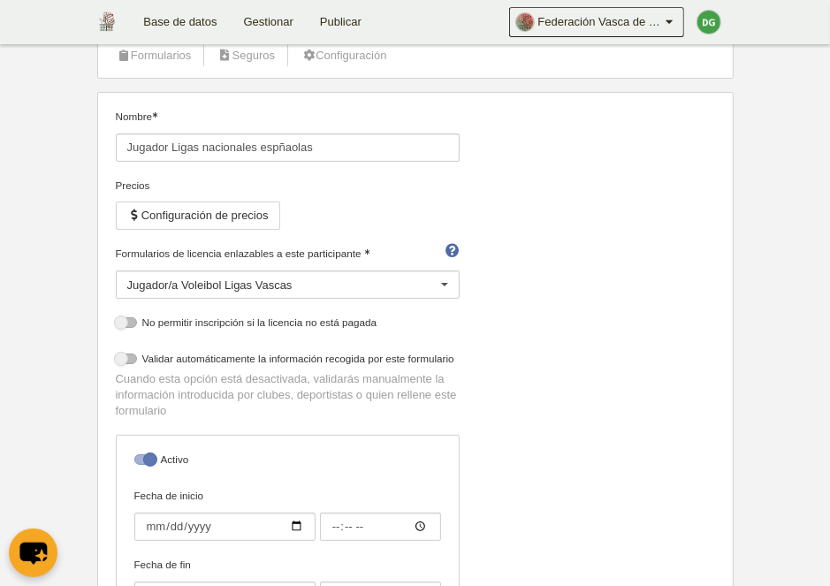
click at [139, 458] on div at bounding box center [144, 459] width 21 height 11
click at [139, 459] on input "checkbox" at bounding box center [140, 464] width 11 height 11
checkbox input "false"
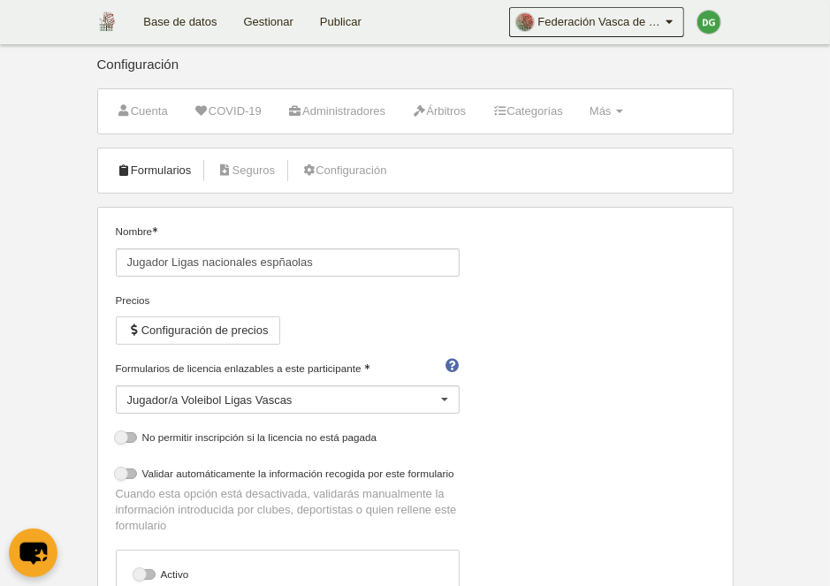
click at [136, 167] on link "Formularios" at bounding box center [154, 170] width 95 height 27
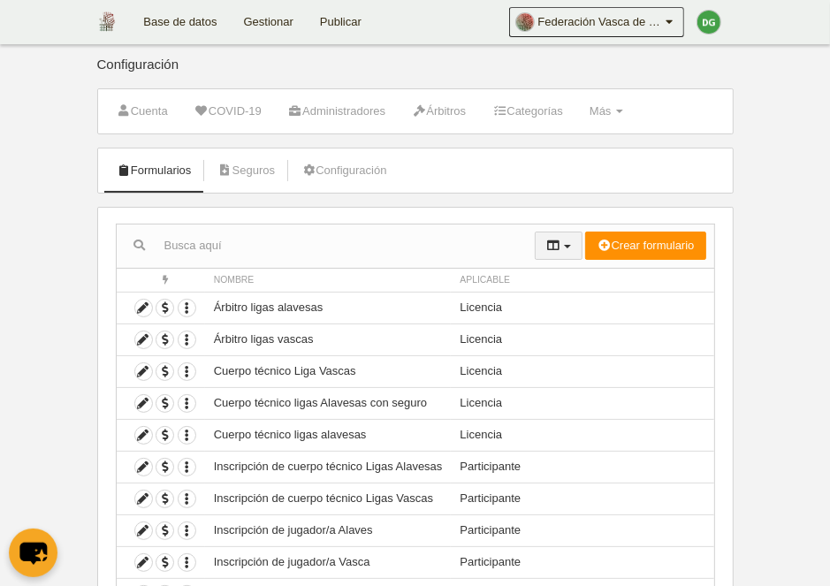
click at [566, 254] on button "button" at bounding box center [559, 246] width 48 height 28
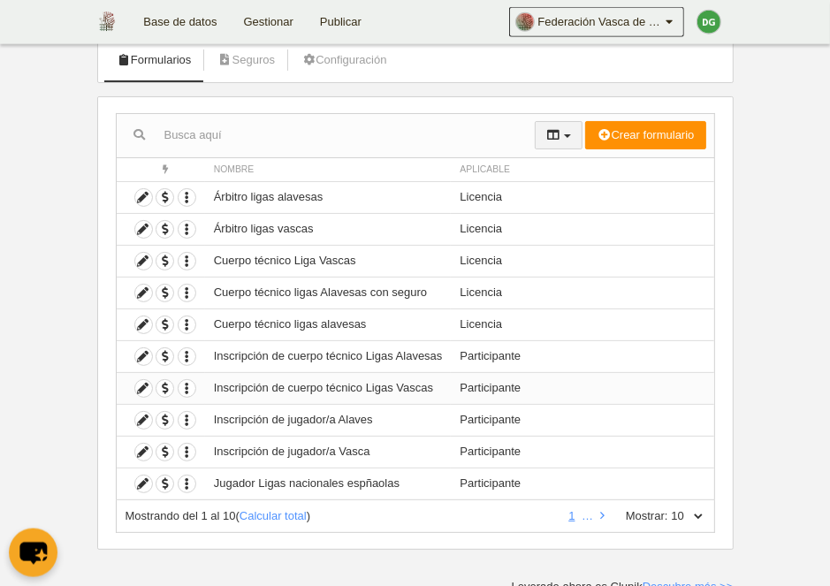
scroll to position [115, 0]
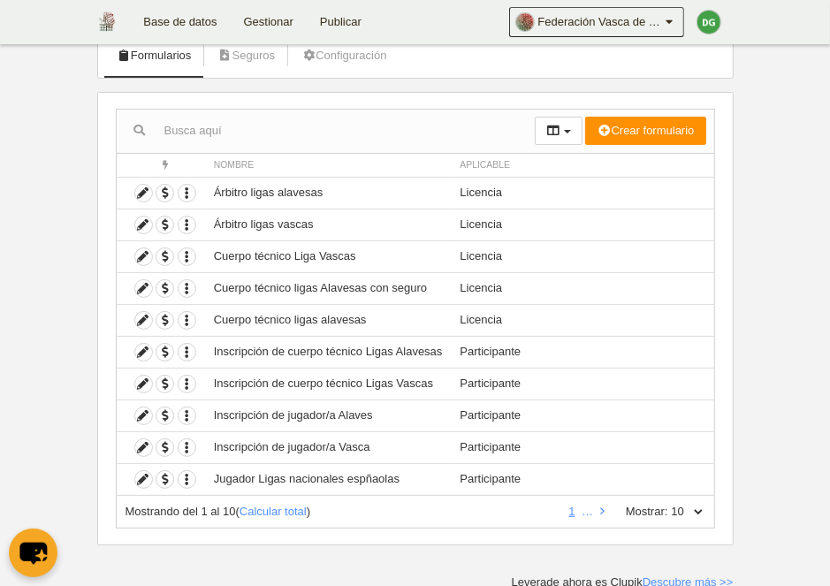
click at [668, 504] on select "10 25 50 100 500" at bounding box center [686, 512] width 37 height 16
select select "50"
click option "50" at bounding box center [0, 0] width 0 height 0
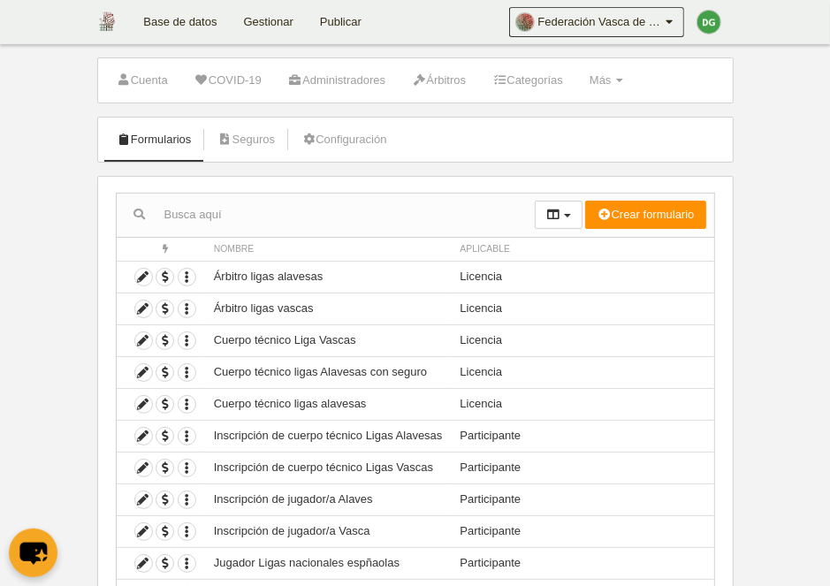
scroll to position [0, 0]
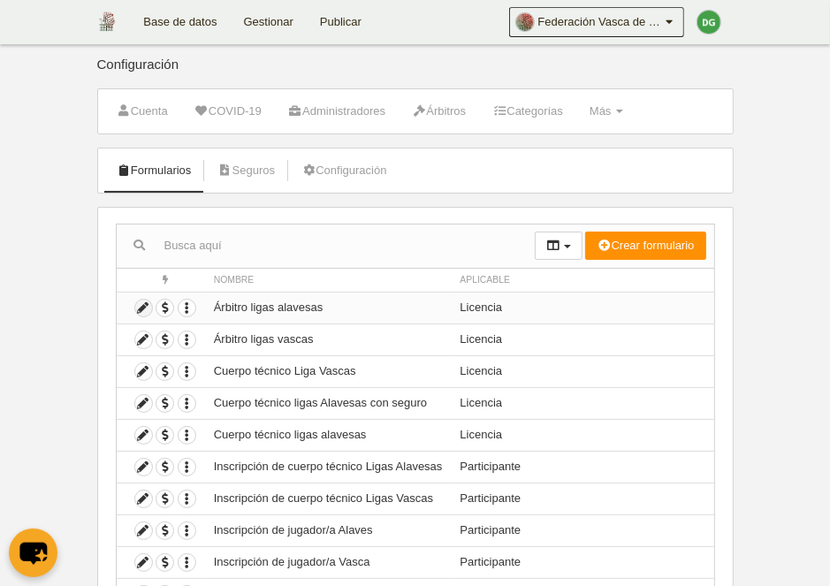
click at [136, 312] on icon at bounding box center [143, 308] width 17 height 17
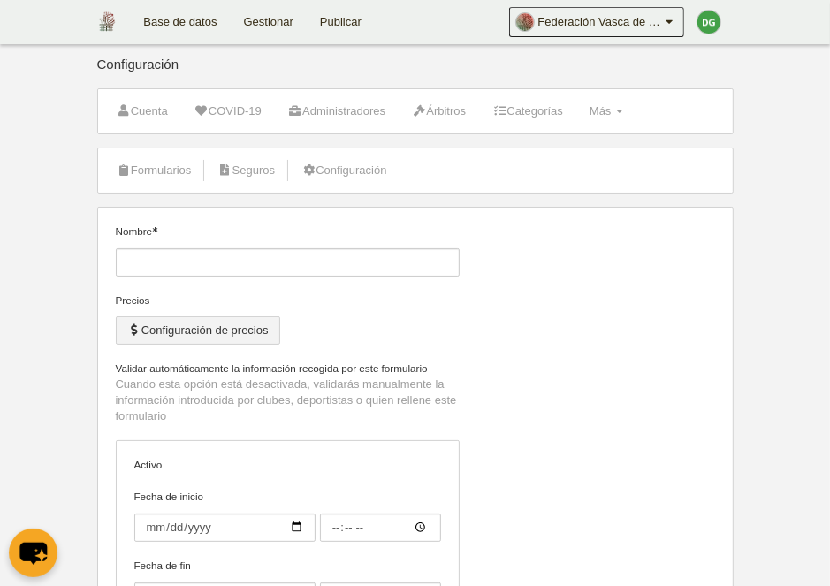
type input "Árbitro ligas alavesas"
checkbox input "true"
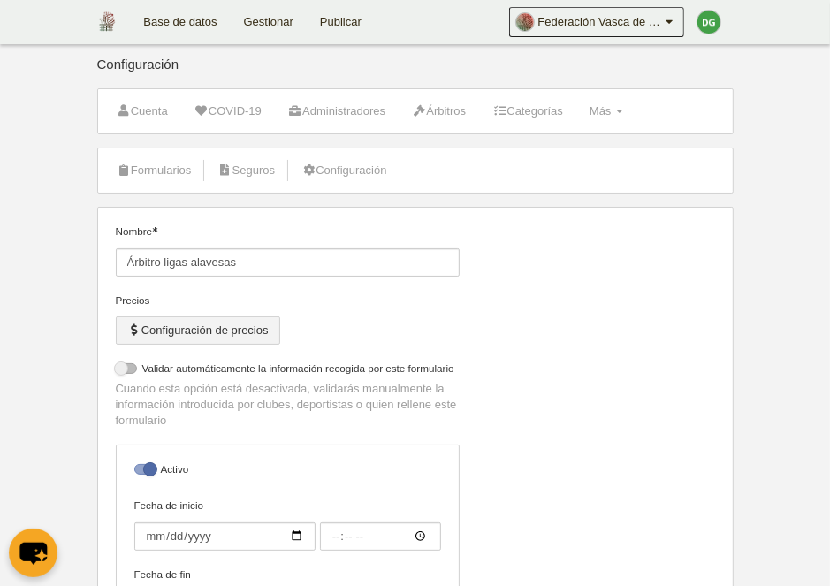
select select "selected"
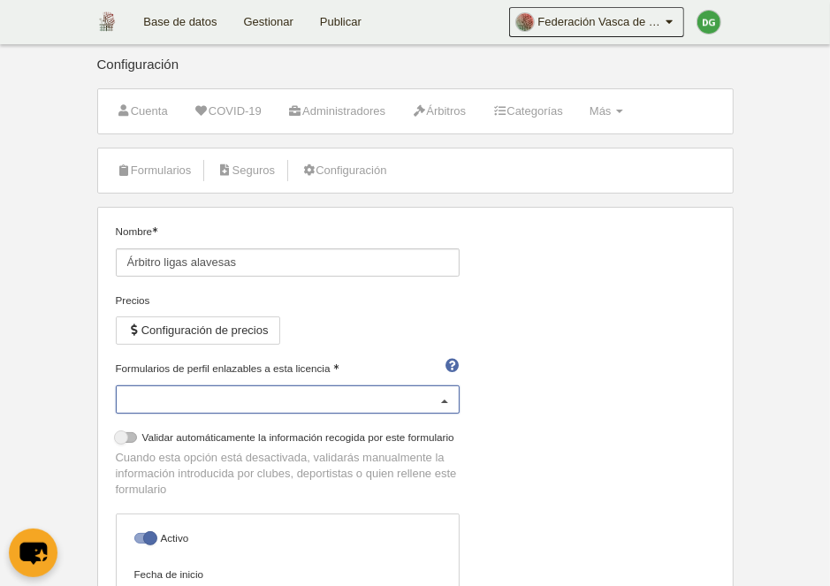
click at [362, 404] on div "Persona" at bounding box center [288, 399] width 344 height 28
click at [433, 399] on div at bounding box center [444, 400] width 28 height 28
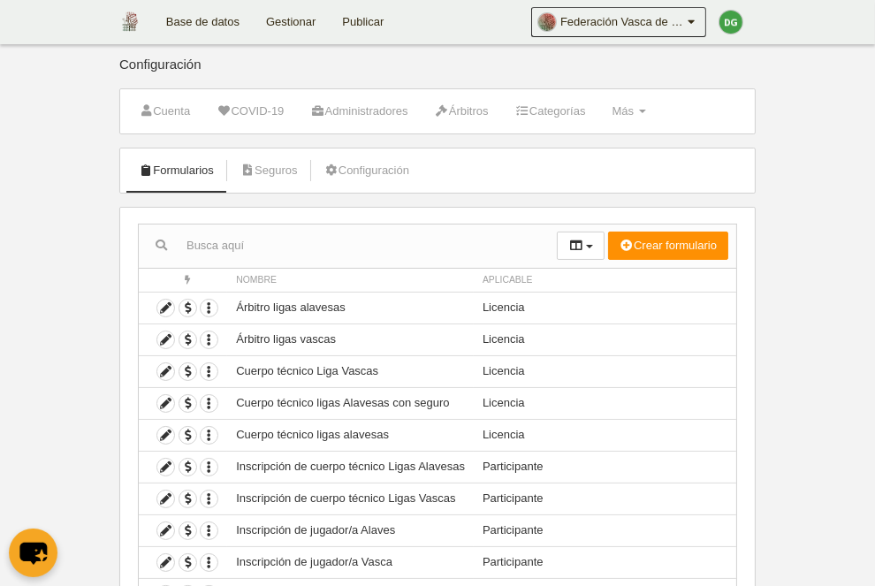
click at [474, 245] on input "text" at bounding box center [348, 245] width 418 height 27
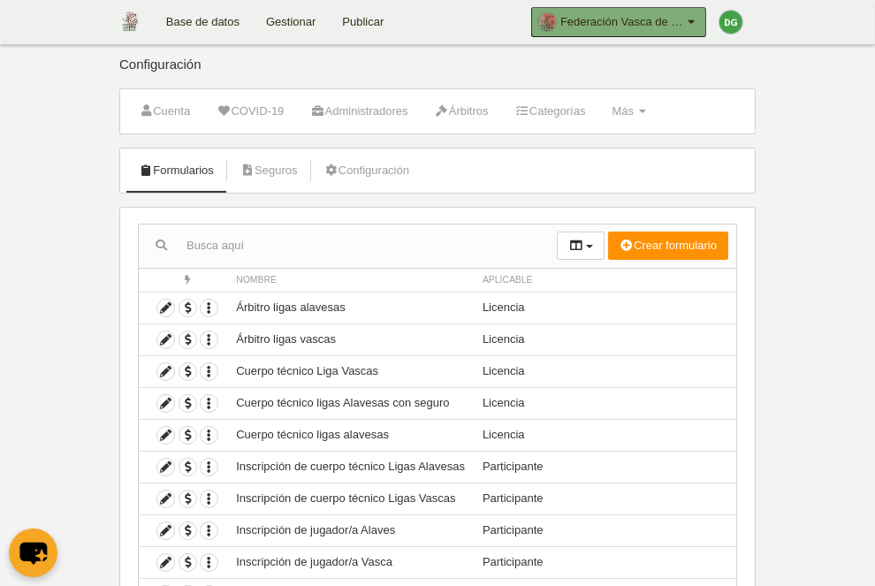
click at [705, 27] on link "Federación Vasca de Voleibol" at bounding box center [618, 22] width 175 height 30
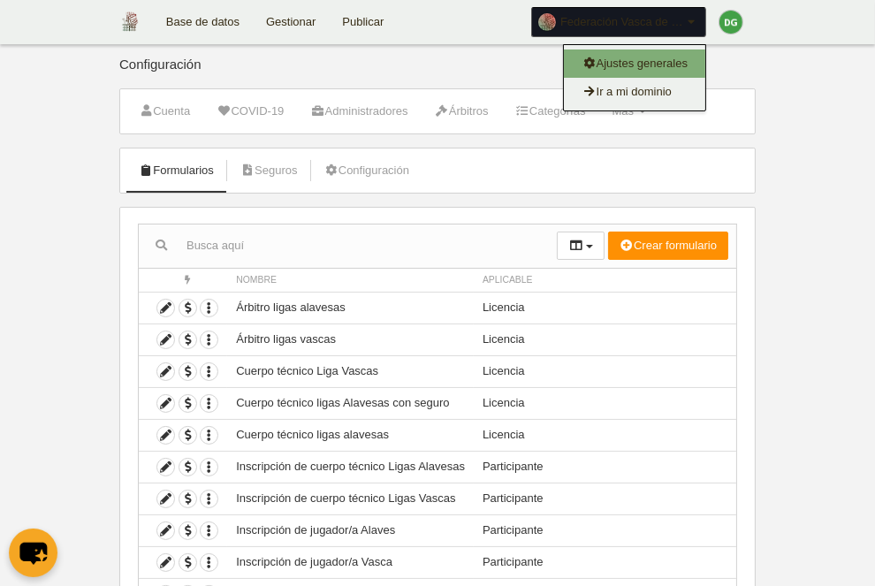
click at [686, 63] on link "Ajustes generales" at bounding box center [634, 63] width 141 height 28
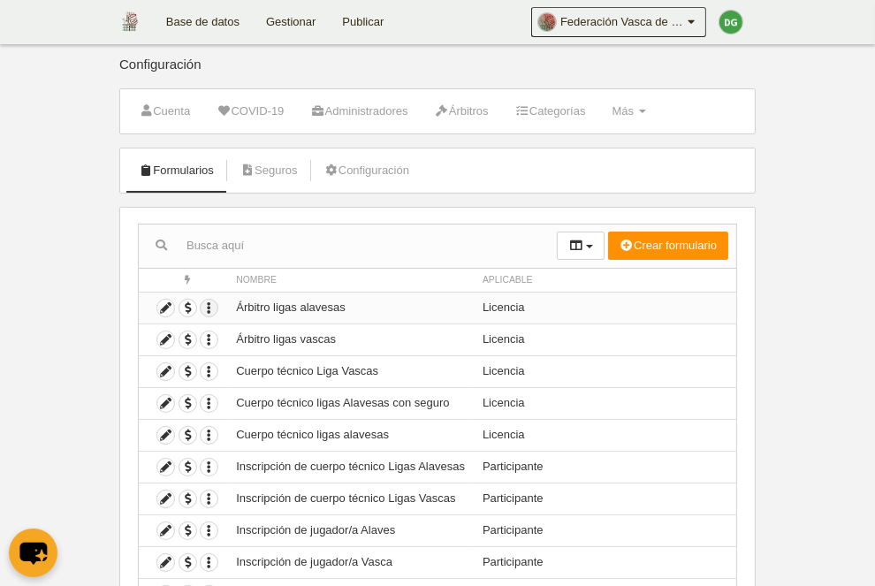
click at [210, 302] on icon "button" at bounding box center [209, 308] width 17 height 17
click at [300, 226] on div at bounding box center [348, 245] width 418 height 43
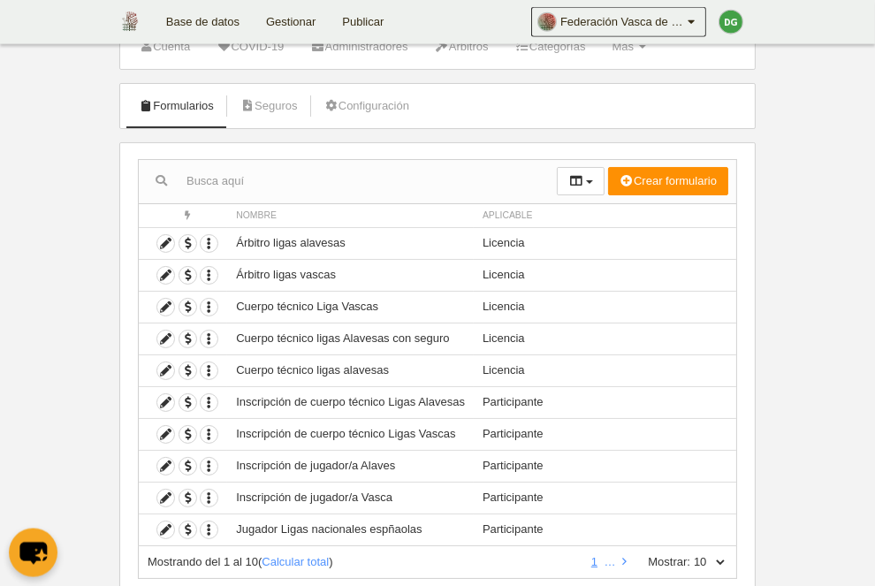
scroll to position [115, 0]
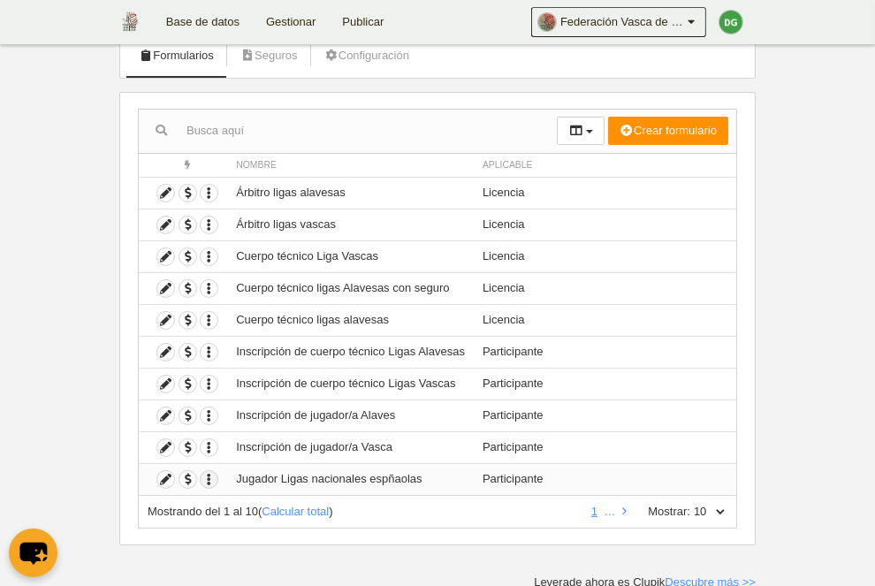
click at [204, 480] on icon "button" at bounding box center [209, 479] width 17 height 17
click at [277, 539] on button "Borrar formulario" at bounding box center [273, 536] width 110 height 16
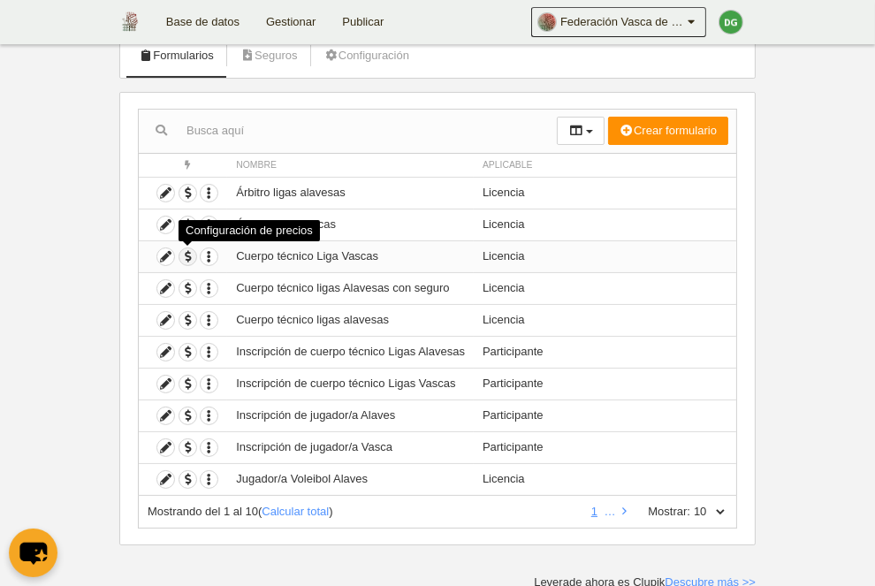
click at [191, 258] on span "button" at bounding box center [187, 256] width 17 height 17
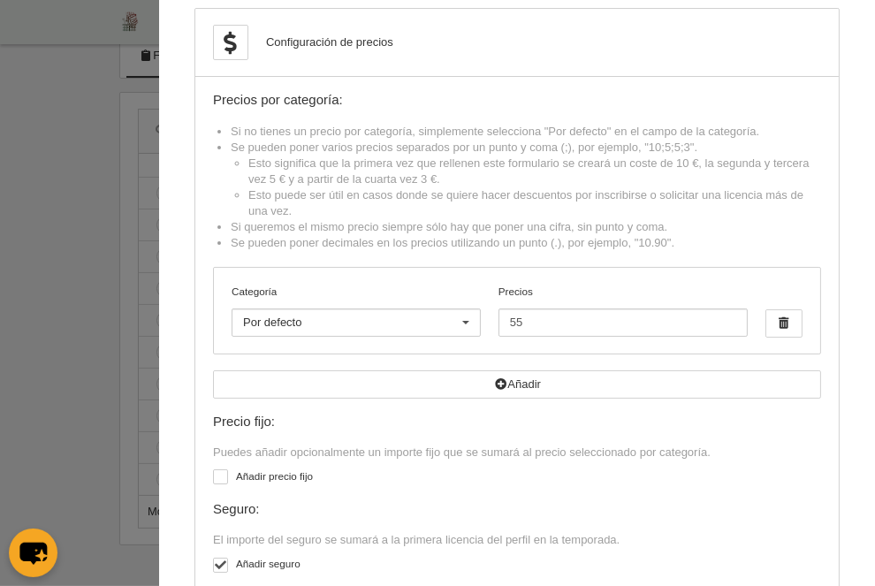
scroll to position [0, 0]
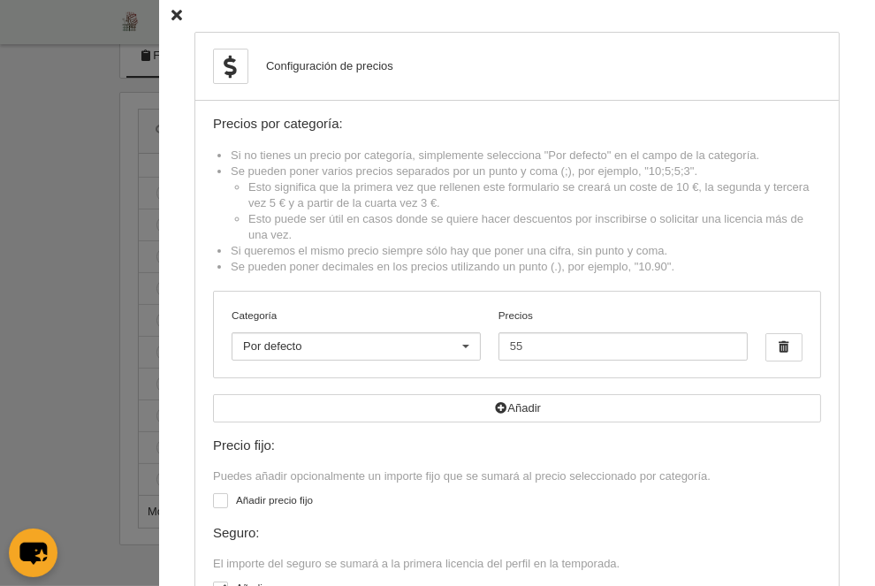
click at [174, 14] on icon at bounding box center [176, 16] width 11 height 11
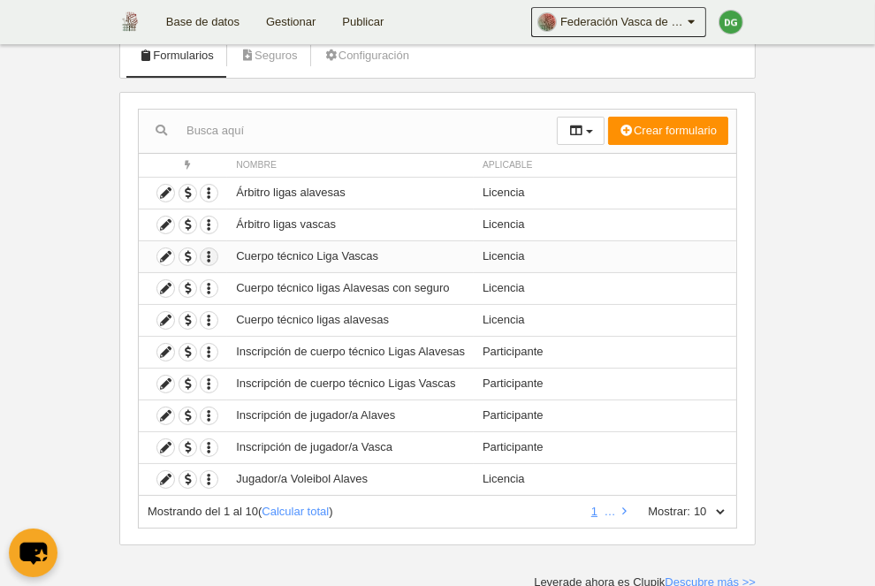
click at [215, 256] on icon "button" at bounding box center [209, 256] width 17 height 17
click at [261, 282] on span "Duplicar formulario" at bounding box center [273, 284] width 110 height 13
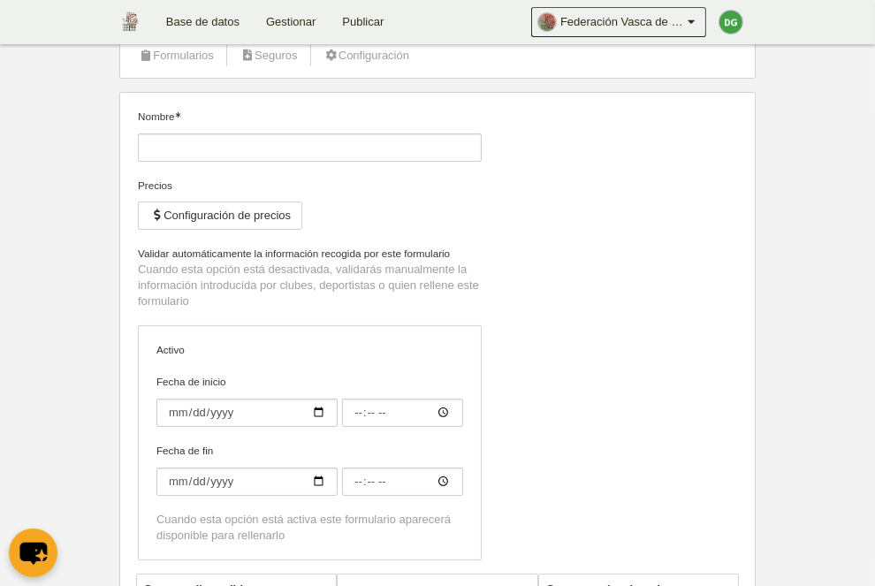
type input "Cuerpo técnico Liga Vascas (Copia)"
checkbox input "true"
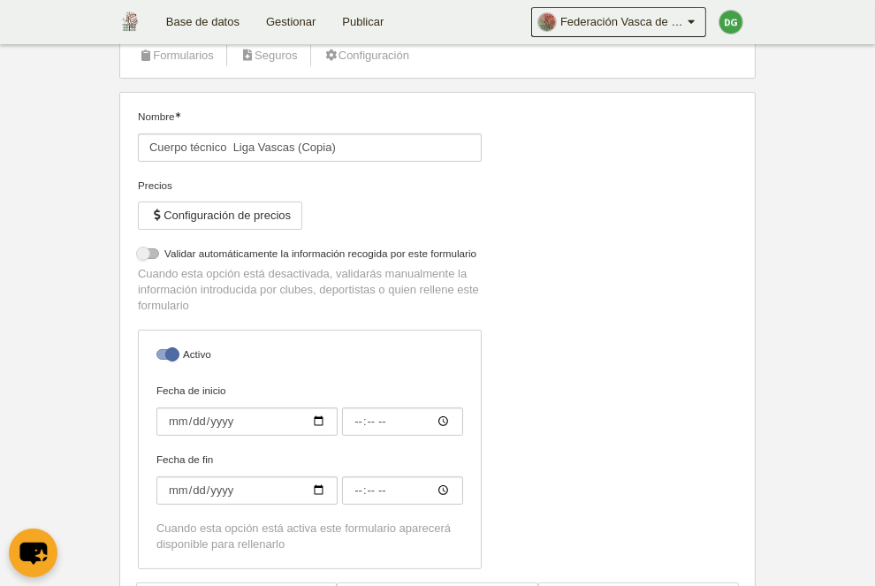
select select "selected"
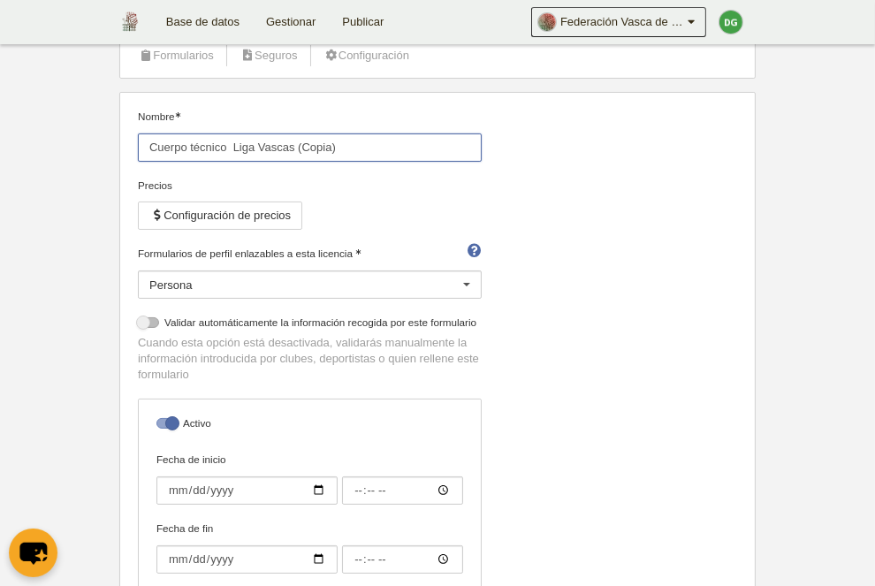
drag, startPoint x: 299, startPoint y: 142, endPoint x: 415, endPoint y: 173, distance: 120.7
click at [405, 162] on input "Cuerpo técnico Liga Vascas (Copia)" at bounding box center [310, 147] width 344 height 28
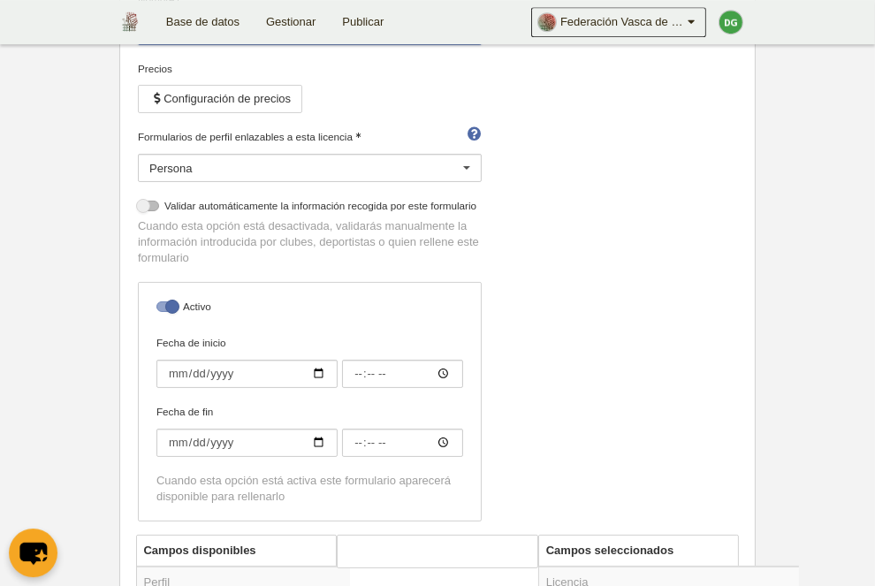
scroll to position [230, 0]
type input "Cuerpo técnico Ligas Españolas"
click at [219, 89] on button "Configuración de precios" at bounding box center [220, 101] width 164 height 28
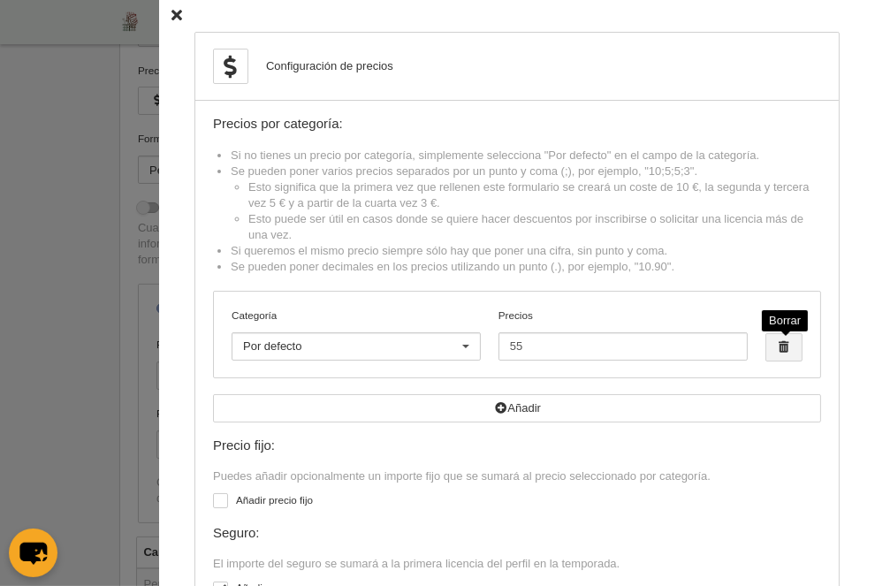
click at [782, 349] on span "button" at bounding box center [783, 347] width 35 height 27
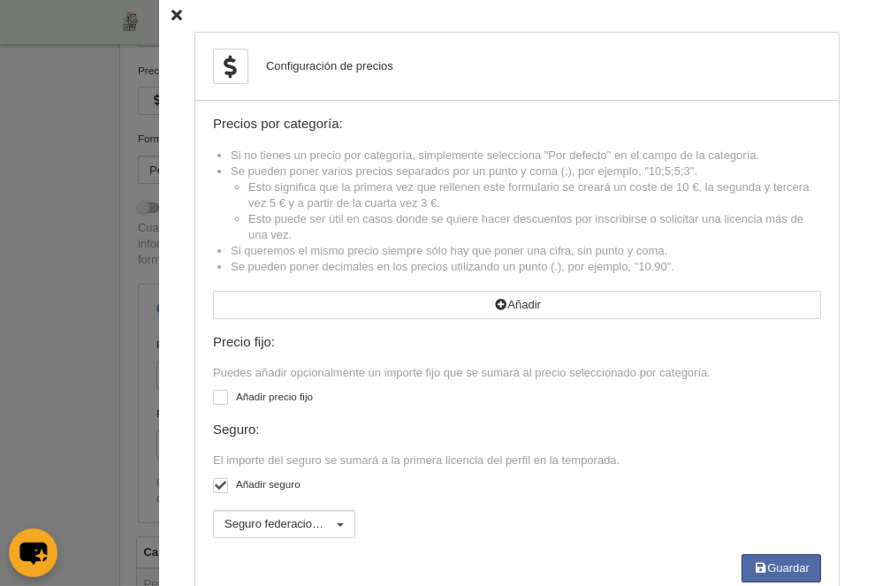
scroll to position [46, 0]
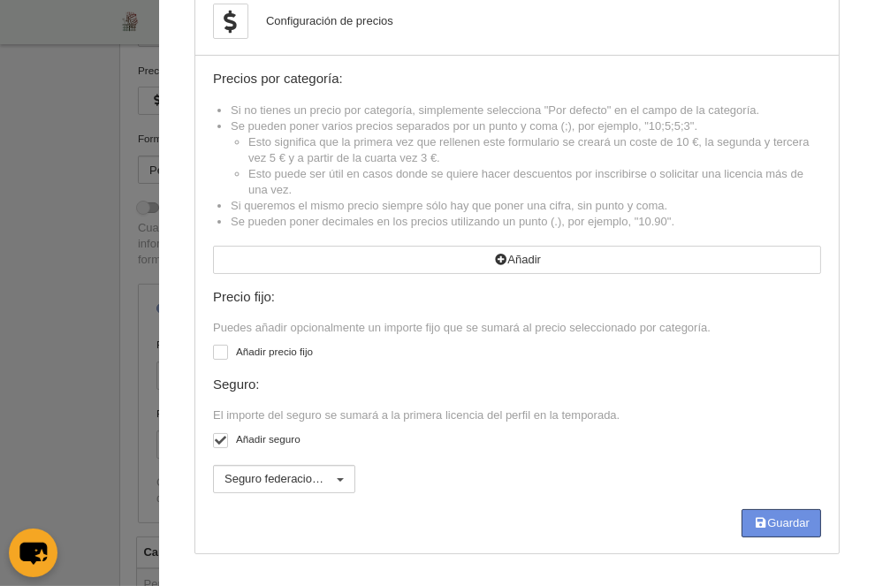
click at [769, 525] on button "Guardar" at bounding box center [781, 523] width 80 height 28
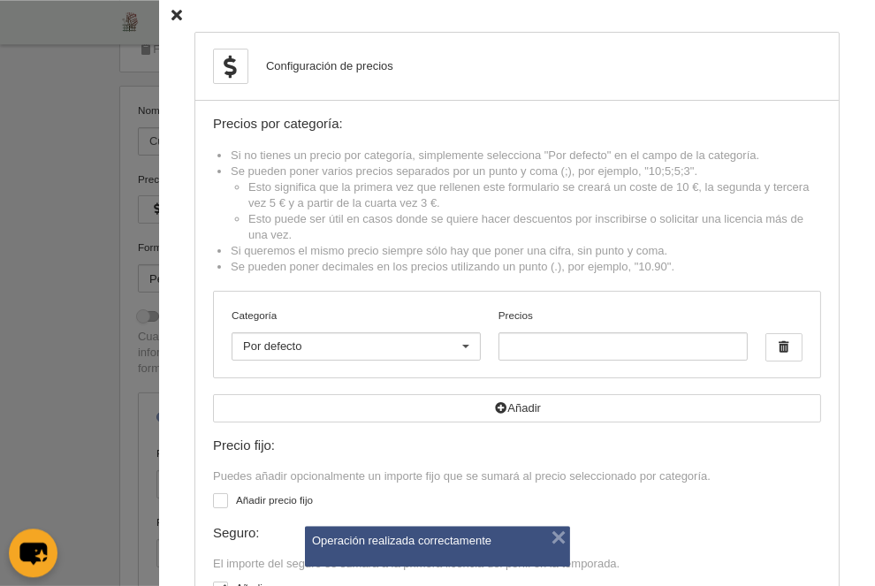
scroll to position [48, 0]
click at [179, 19] on icon at bounding box center [176, 16] width 11 height 11
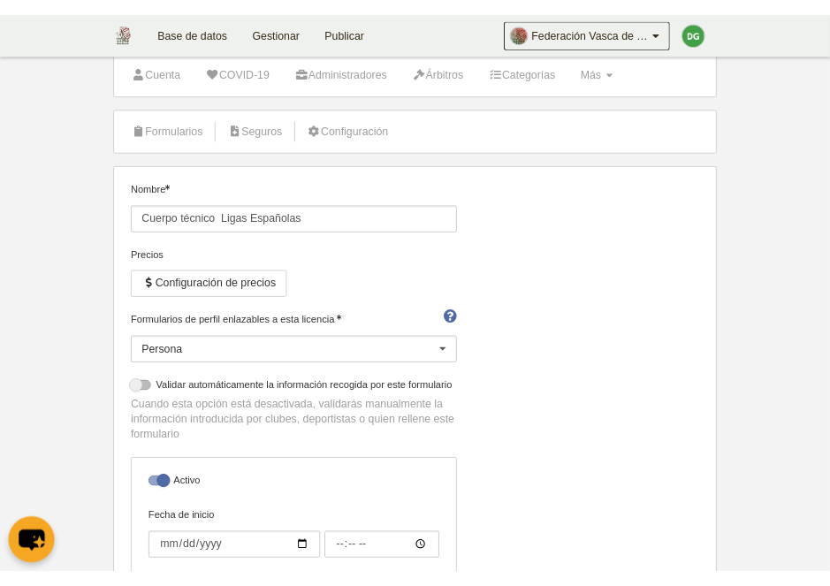
scroll to position [0, 0]
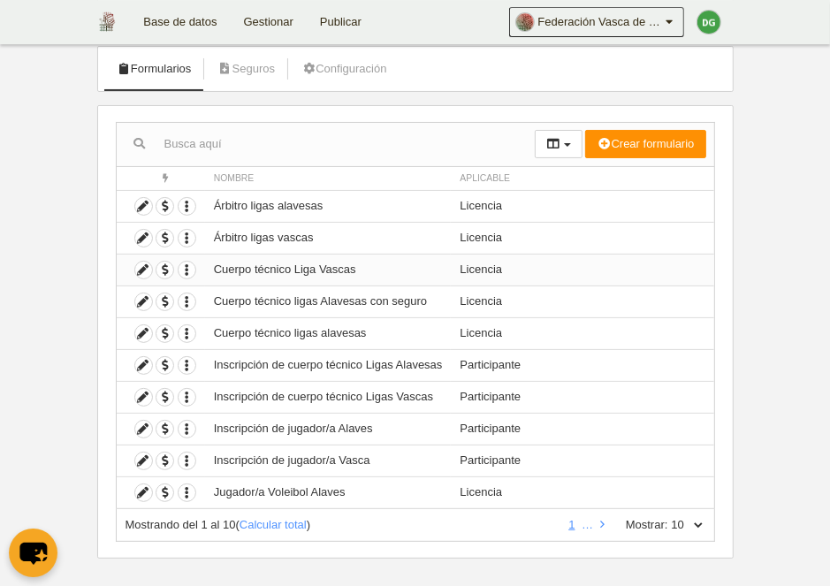
scroll to position [115, 0]
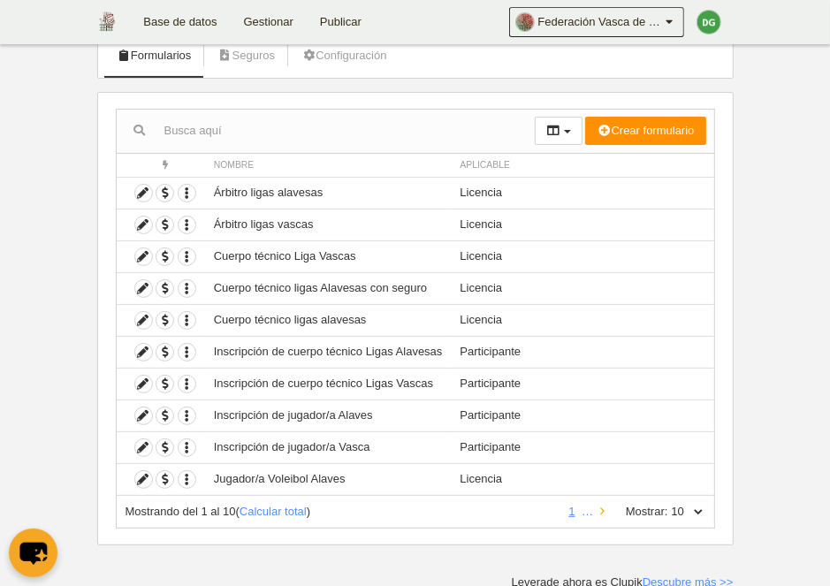
click at [600, 510] on icon at bounding box center [602, 510] width 4 height 11
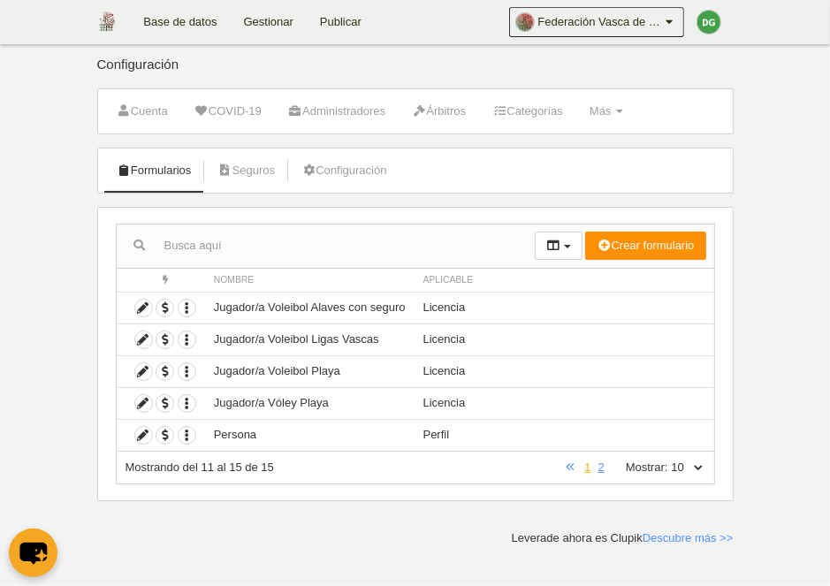
click at [584, 469] on link "1" at bounding box center [587, 466] width 13 height 13
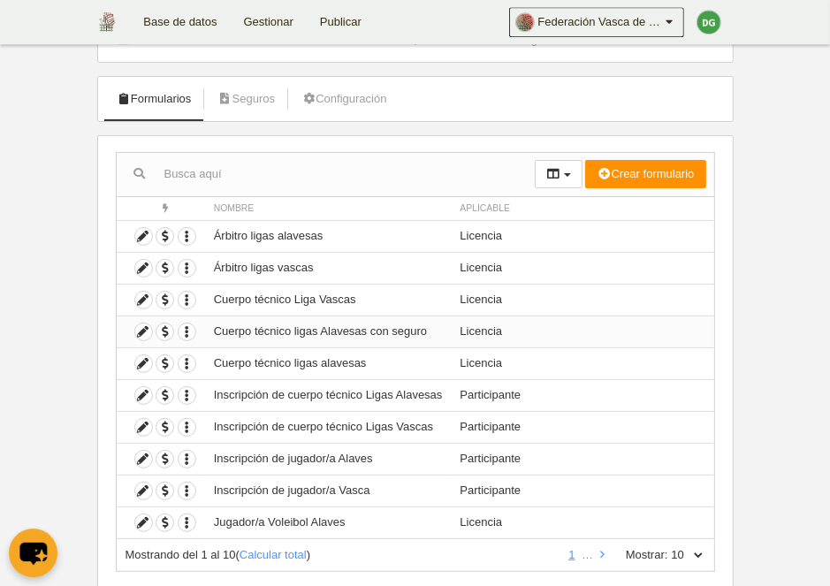
scroll to position [115, 0]
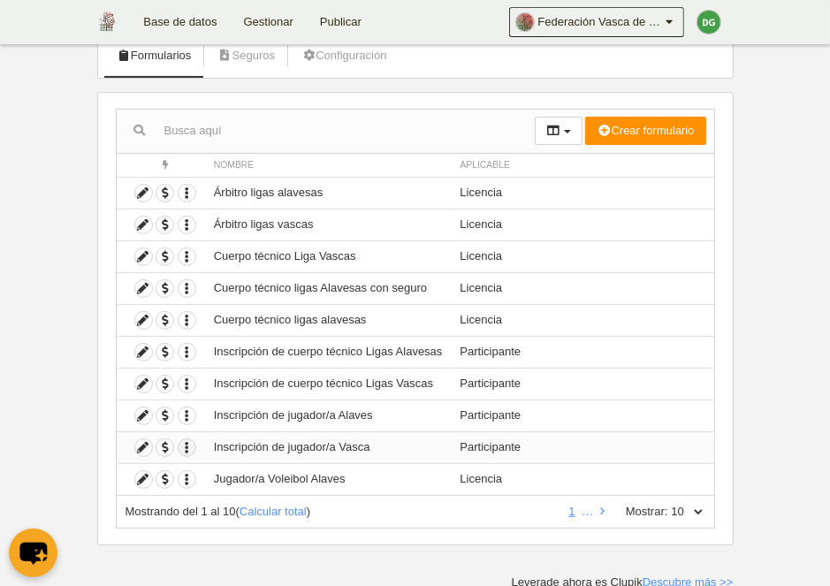
click at [190, 451] on icon "button" at bounding box center [186, 447] width 17 height 17
click at [190, 256] on icon "button" at bounding box center [186, 256] width 17 height 17
click at [239, 289] on span "Duplicar formulario" at bounding box center [250, 284] width 110 height 13
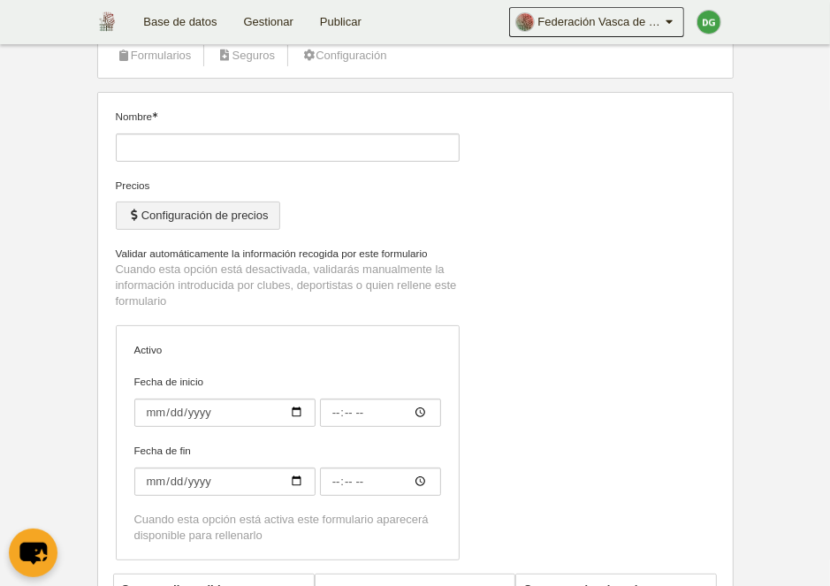
type input "Cuerpo técnico Liga Vascas (Copia)"
checkbox input "true"
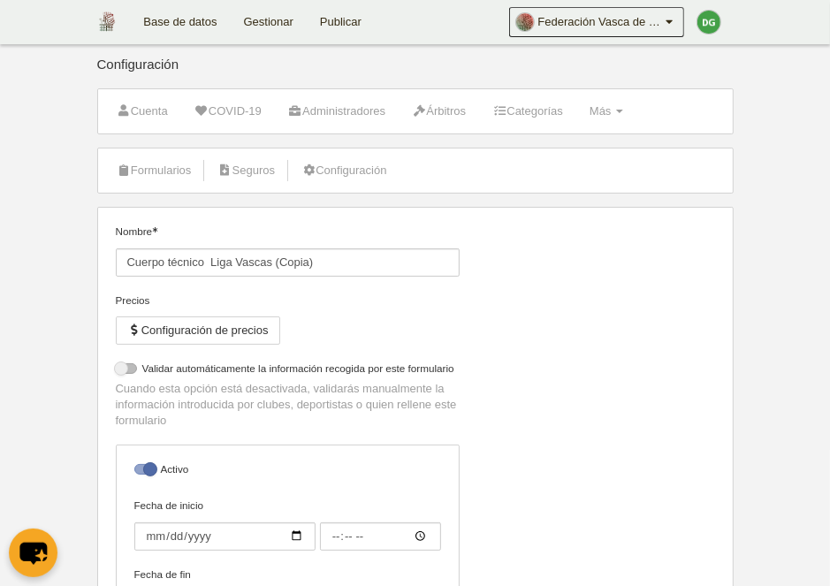
select select "selected"
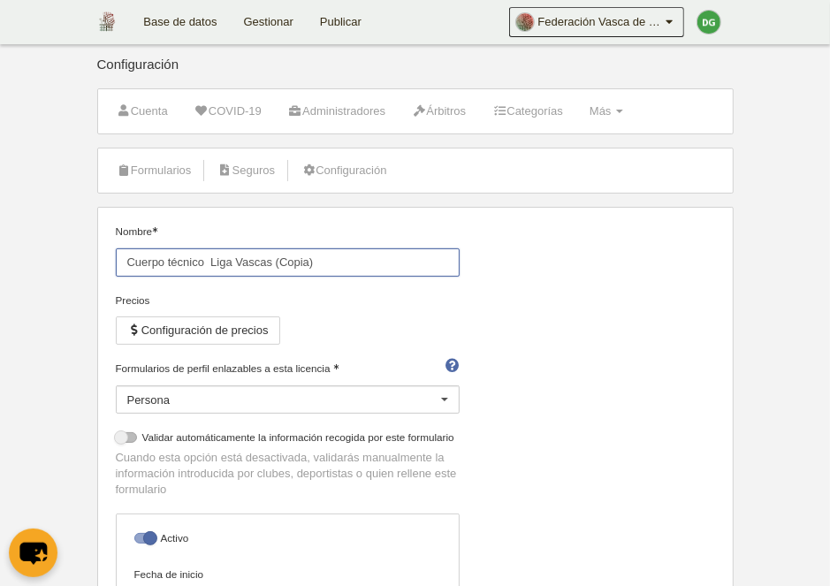
drag, startPoint x: 237, startPoint y: 261, endPoint x: 340, endPoint y: 274, distance: 104.2
click at [340, 274] on input "Cuerpo técnico Liga Vascas (Copia)" at bounding box center [288, 262] width 344 height 28
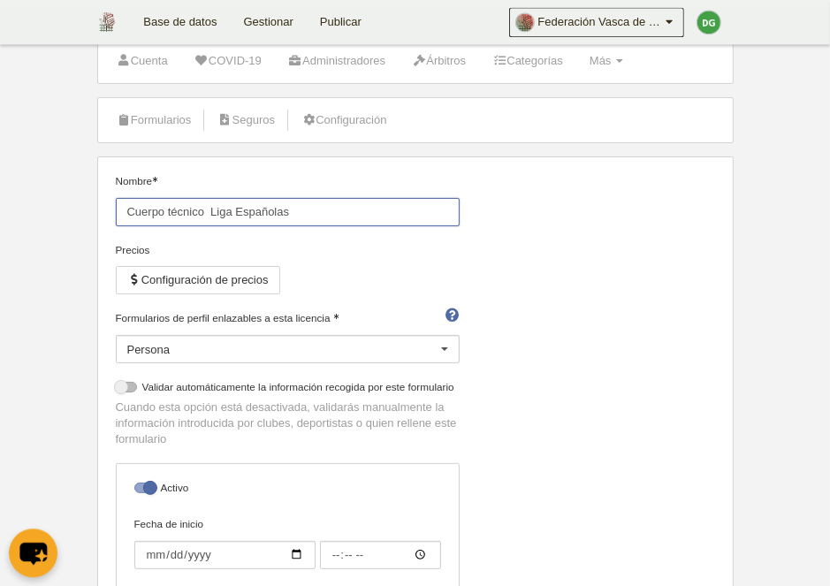
scroll to position [48, 0]
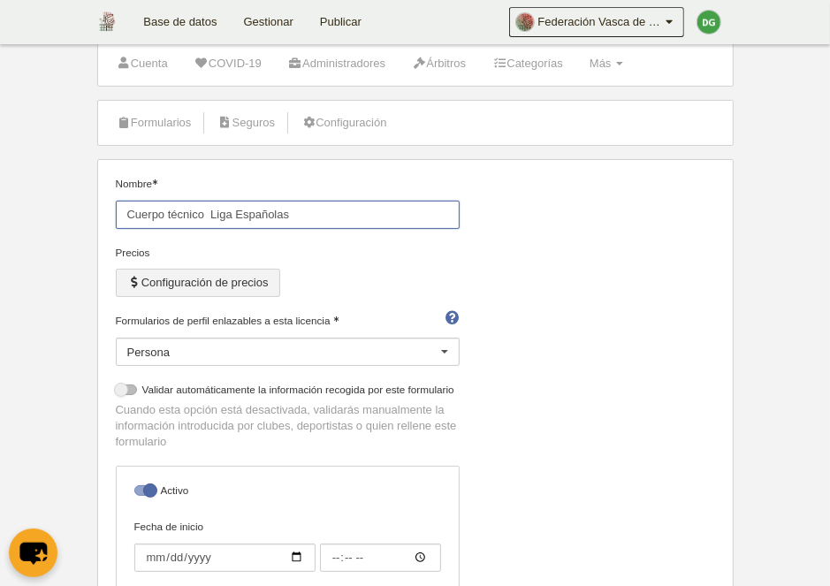
type input "Cuerpo técnico Liga Españolas"
click at [180, 274] on button "Configuración de precios" at bounding box center [198, 283] width 164 height 28
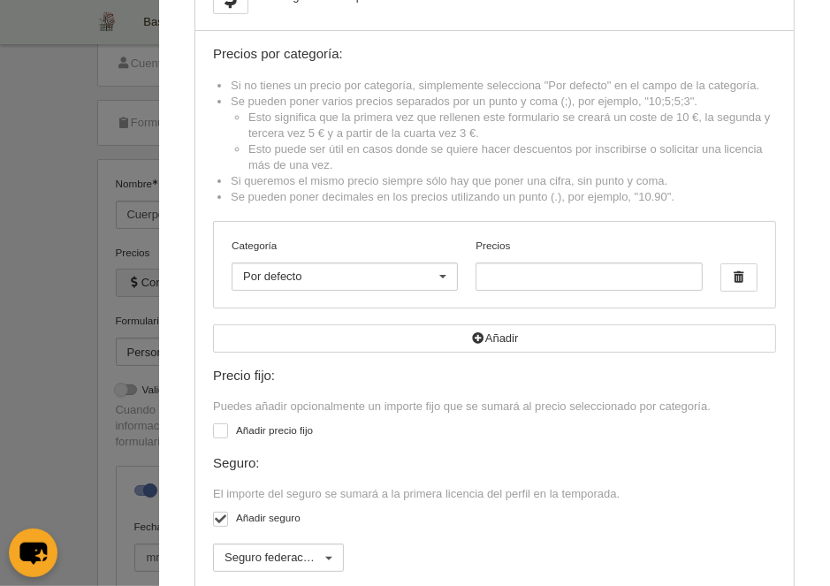
scroll to position [149, 0]
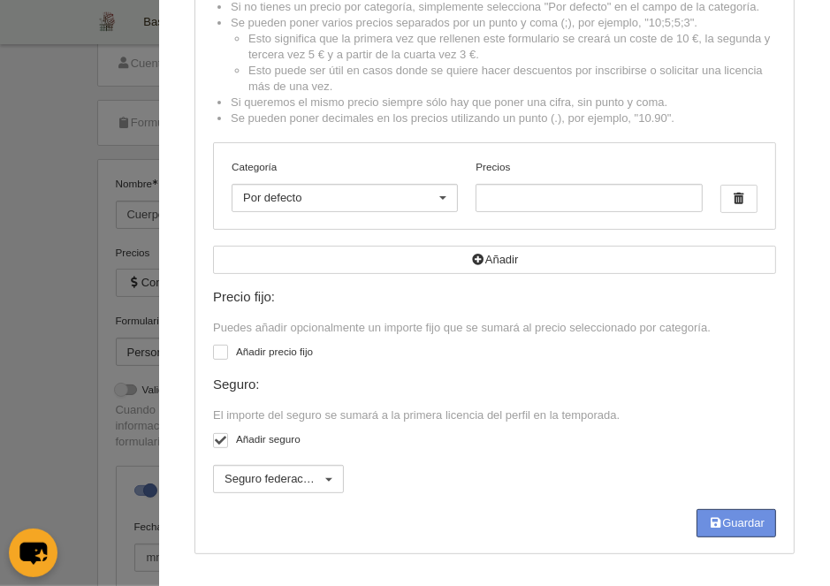
click at [703, 530] on button "Guardar" at bounding box center [736, 523] width 80 height 28
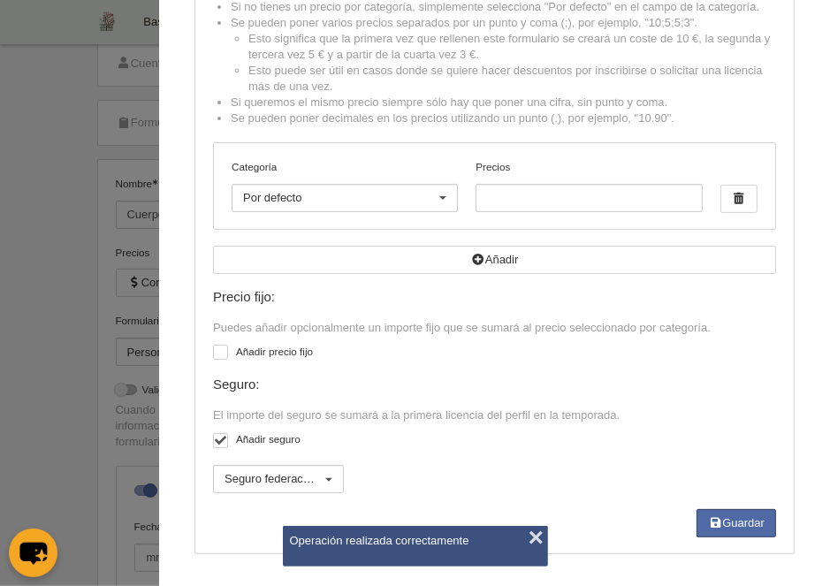
click at [542, 544] on button "×" at bounding box center [536, 537] width 27 height 27
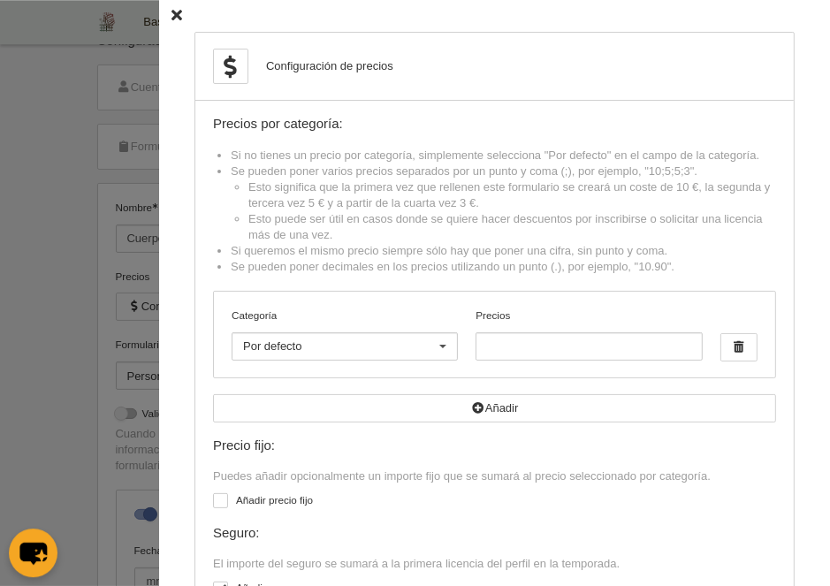
scroll to position [0, 0]
click at [178, 21] on icon at bounding box center [176, 16] width 11 height 11
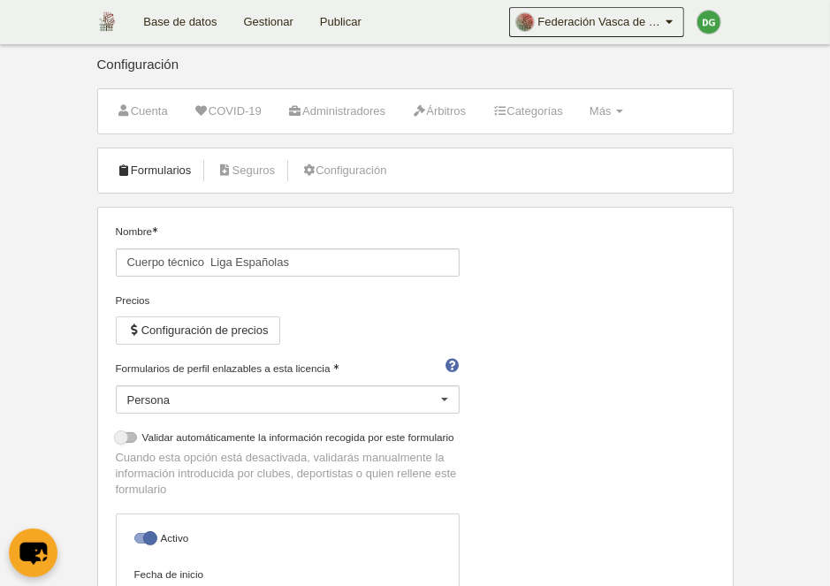
click at [156, 178] on link "Formularios" at bounding box center [154, 170] width 95 height 27
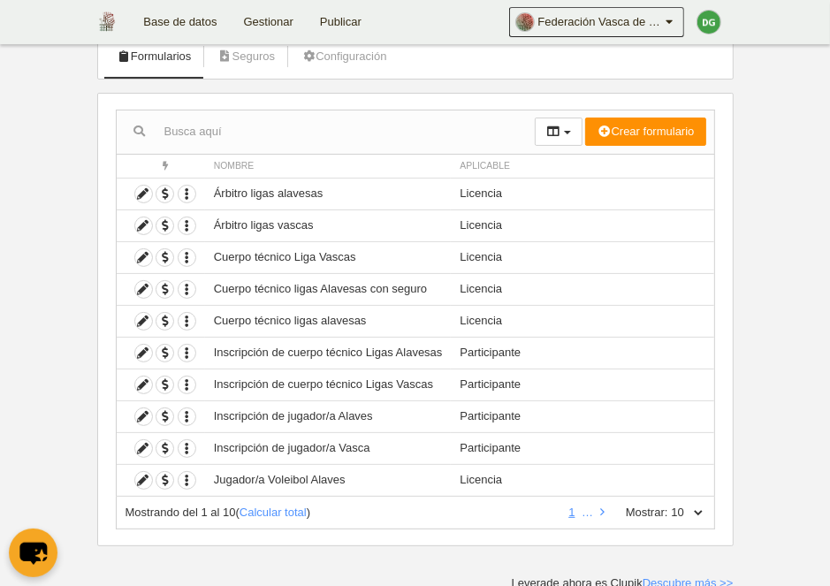
scroll to position [115, 0]
click at [600, 509] on icon at bounding box center [602, 510] width 4 height 11
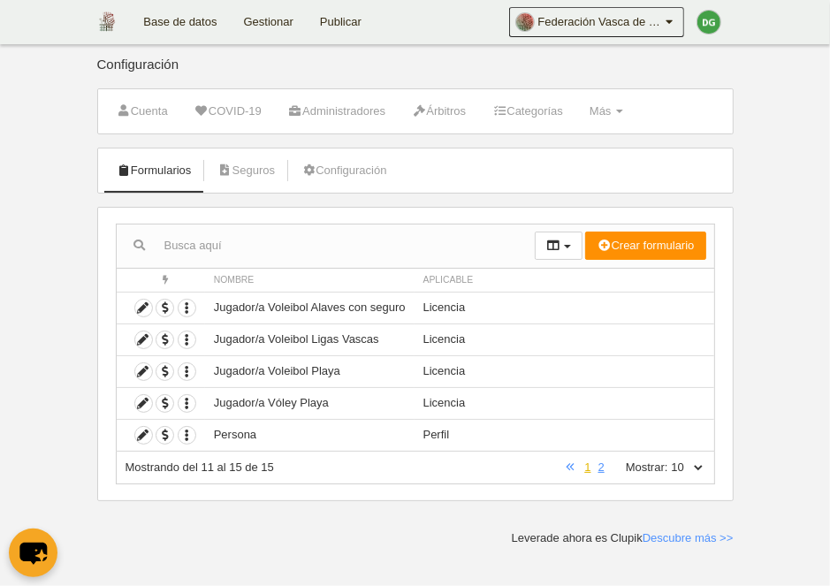
click at [582, 465] on link "1" at bounding box center [587, 466] width 13 height 13
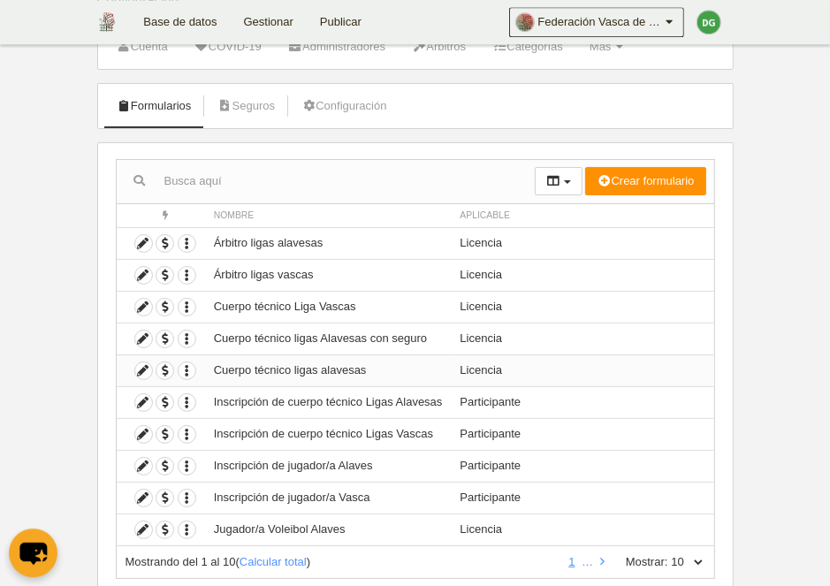
scroll to position [91, 0]
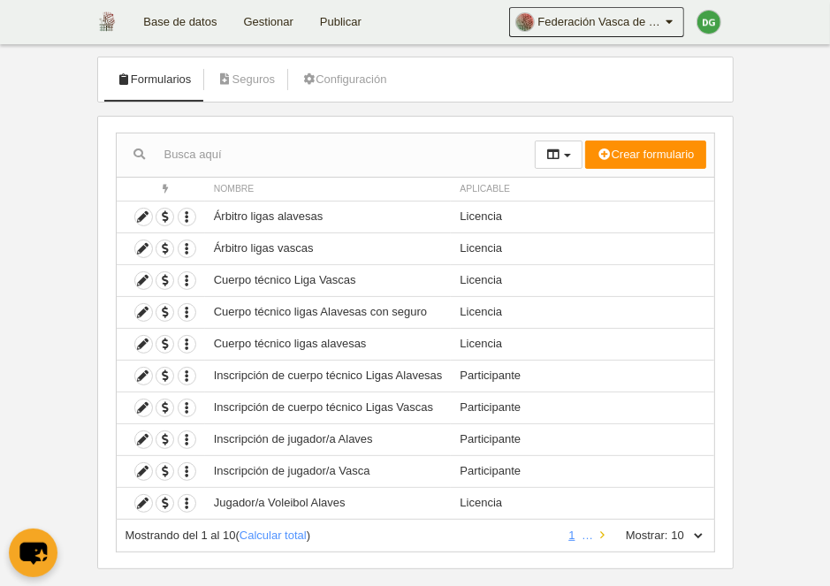
click at [602, 536] on link at bounding box center [601, 534] width 11 height 13
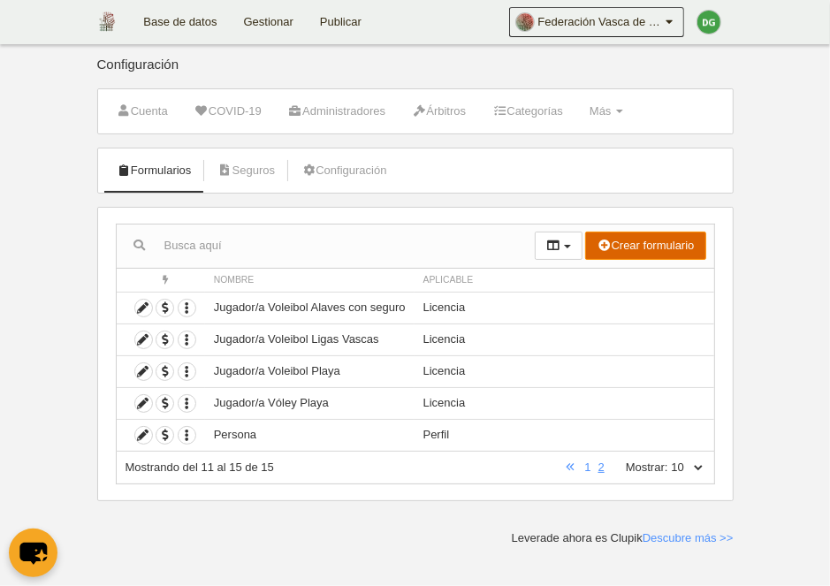
click at [608, 241] on icon "button" at bounding box center [603, 244] width 14 height 11
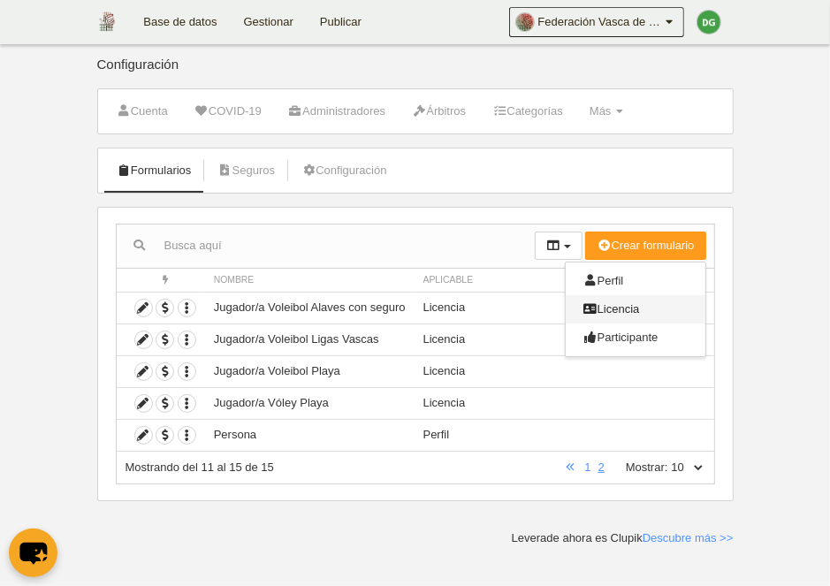
click at [638, 313] on span "Licencia" at bounding box center [611, 308] width 57 height 13
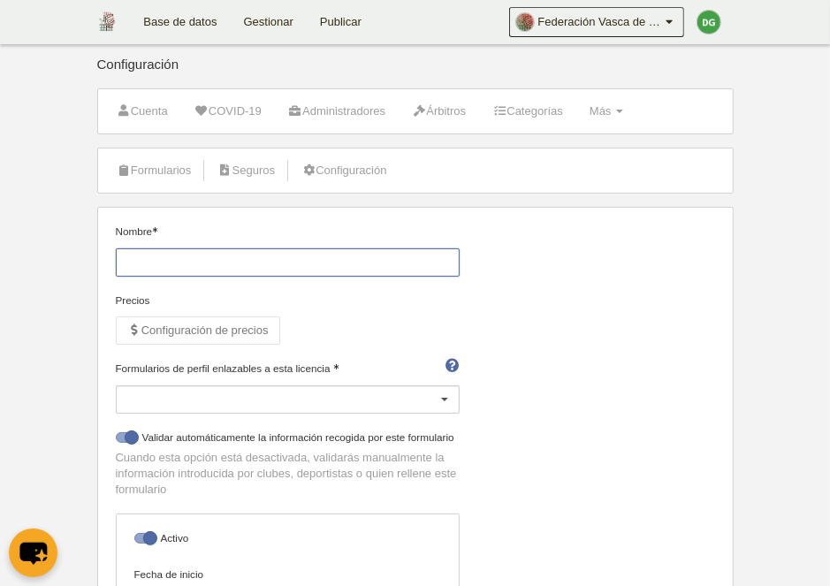
click at [183, 259] on input "Nombre" at bounding box center [288, 262] width 344 height 28
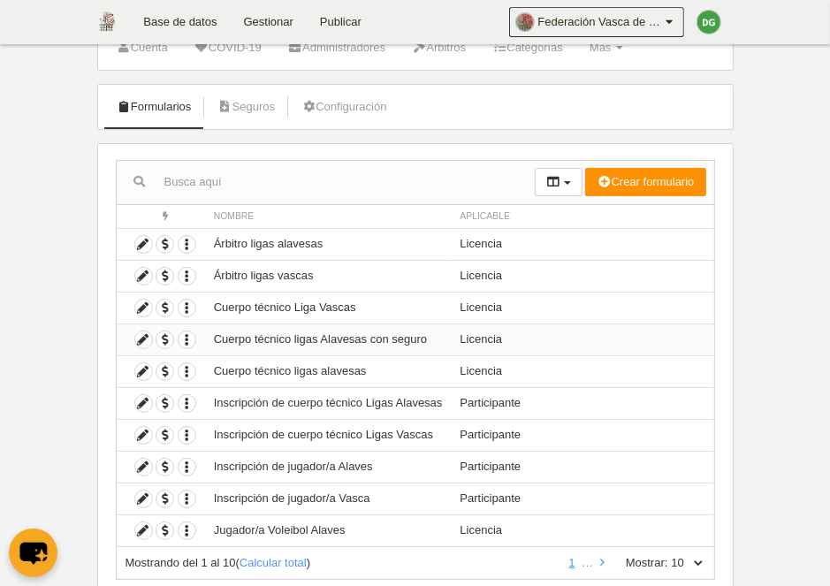
scroll to position [91, 0]
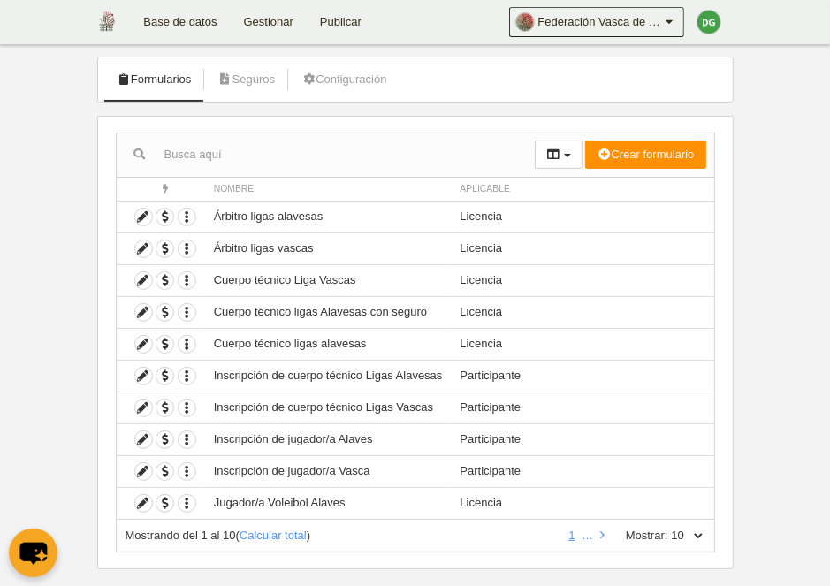
click at [760, 356] on body "Base de datos Gestionar Publicar Federación Vasca de Voleibol Ajustes generales…" at bounding box center [415, 202] width 830 height 586
click at [169, 284] on span "button" at bounding box center [164, 280] width 17 height 17
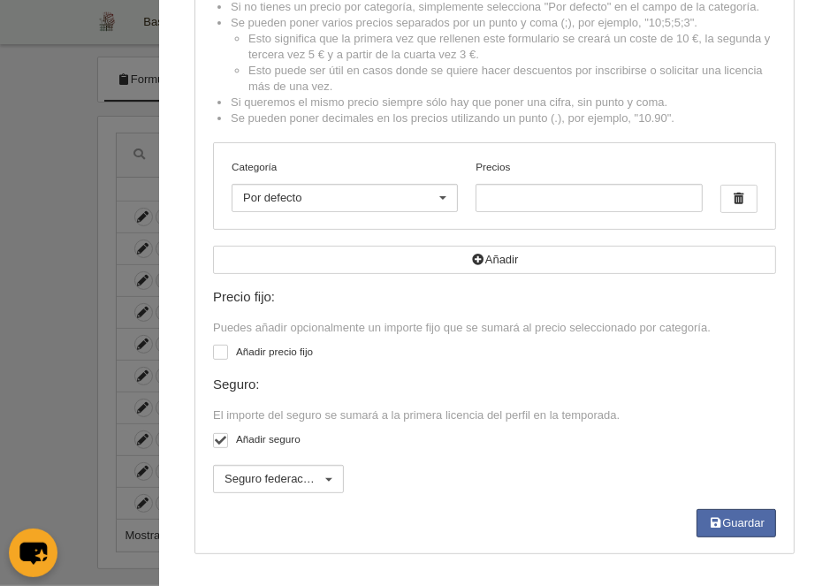
scroll to position [0, 0]
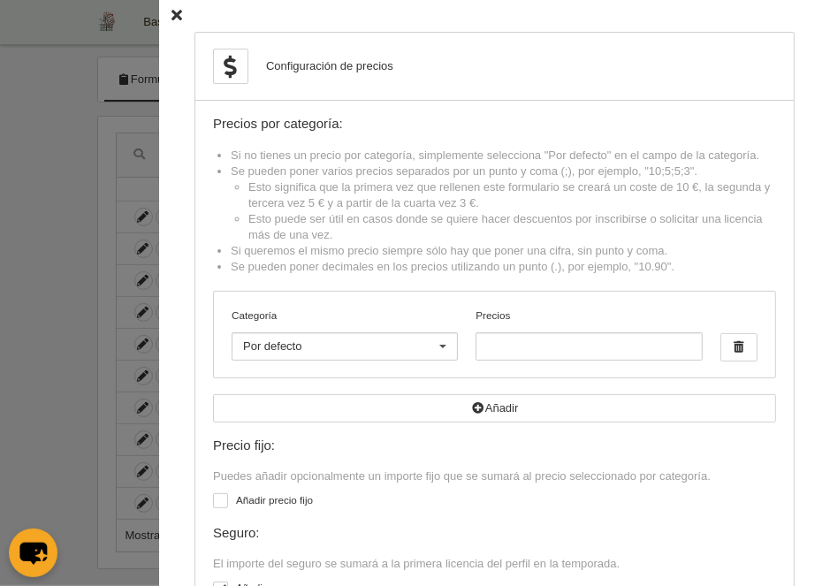
click at [178, 13] on icon at bounding box center [176, 16] width 11 height 11
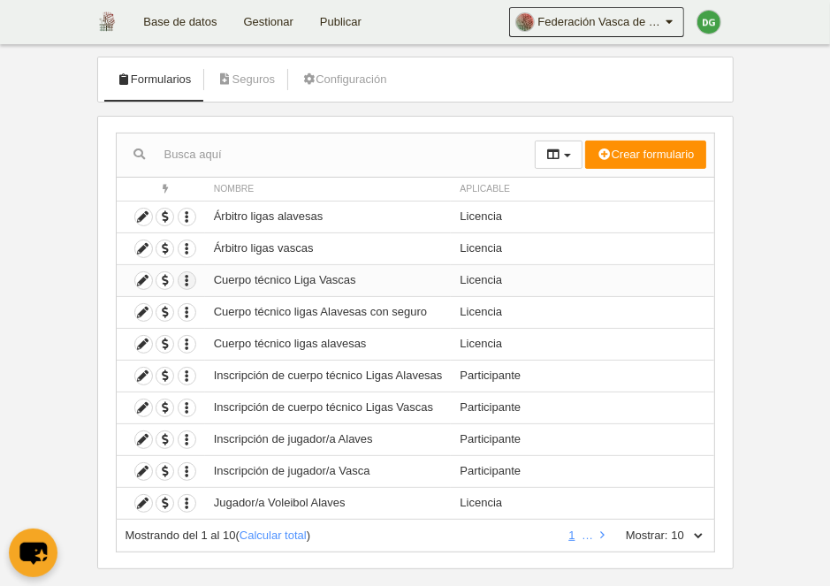
click at [183, 280] on icon "button" at bounding box center [186, 280] width 17 height 17
click at [238, 308] on span "Duplicar formulario" at bounding box center [250, 308] width 110 height 13
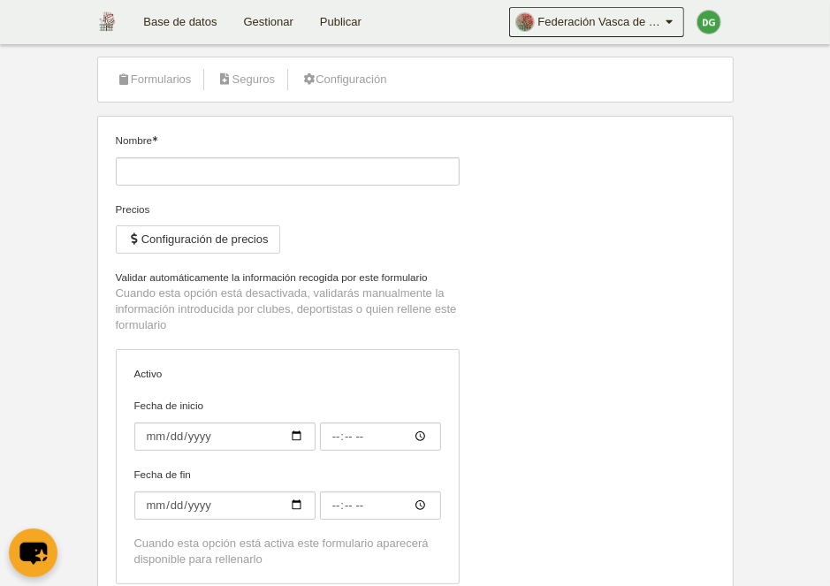
type input "Cuerpo técnico Liga Vascas (Copia)"
checkbox input "true"
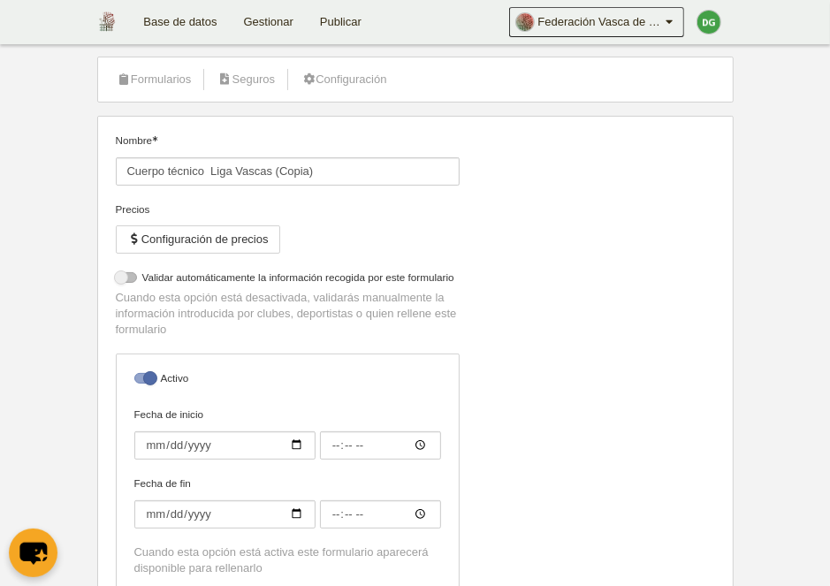
select select "selected"
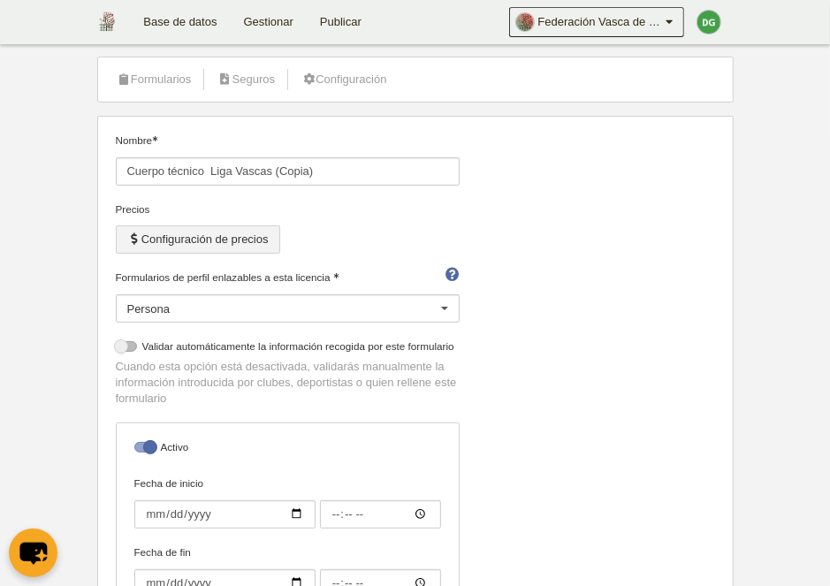
click at [182, 245] on button "Configuración de precios" at bounding box center [198, 239] width 164 height 28
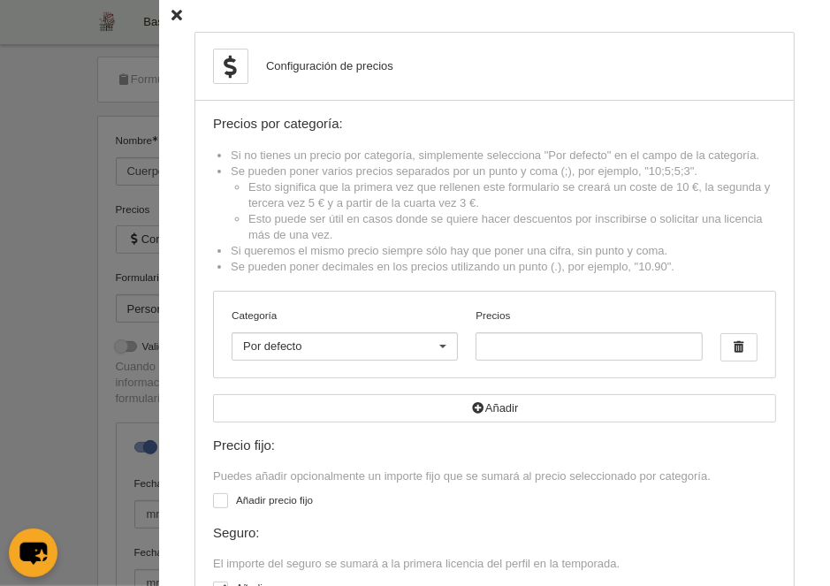
click at [174, 19] on icon at bounding box center [176, 16] width 11 height 11
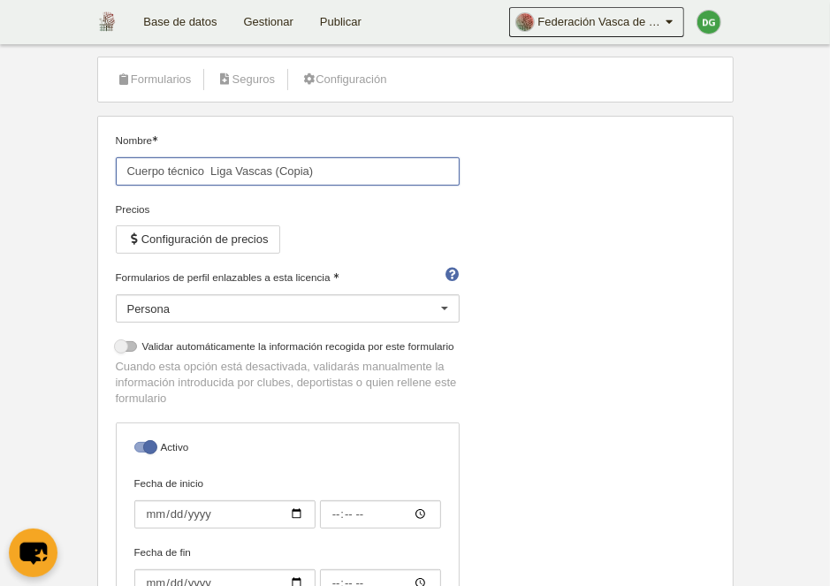
drag, startPoint x: 237, startPoint y: 168, endPoint x: 333, endPoint y: 175, distance: 96.6
click at [333, 175] on input "Cuerpo técnico Liga Vascas (Copia)" at bounding box center [288, 171] width 344 height 28
click at [246, 169] on input "Cuerpo técnico Liga ESpañolas" at bounding box center [288, 171] width 344 height 28
click at [250, 169] on input "Cuerpo técnico Liga ESpañolas" at bounding box center [288, 171] width 344 height 28
click at [232, 171] on input "Cuerpo técnico Liga Epañolas" at bounding box center [288, 171] width 344 height 28
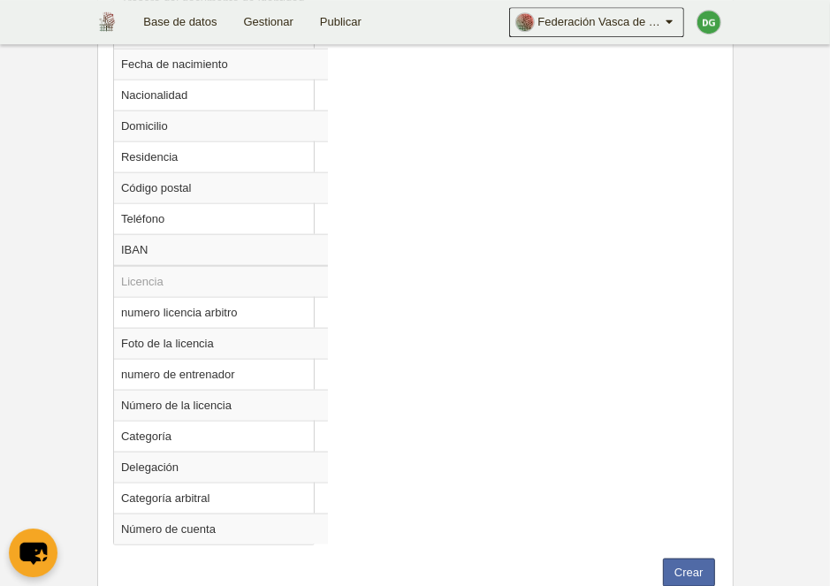
scroll to position [1235, 0]
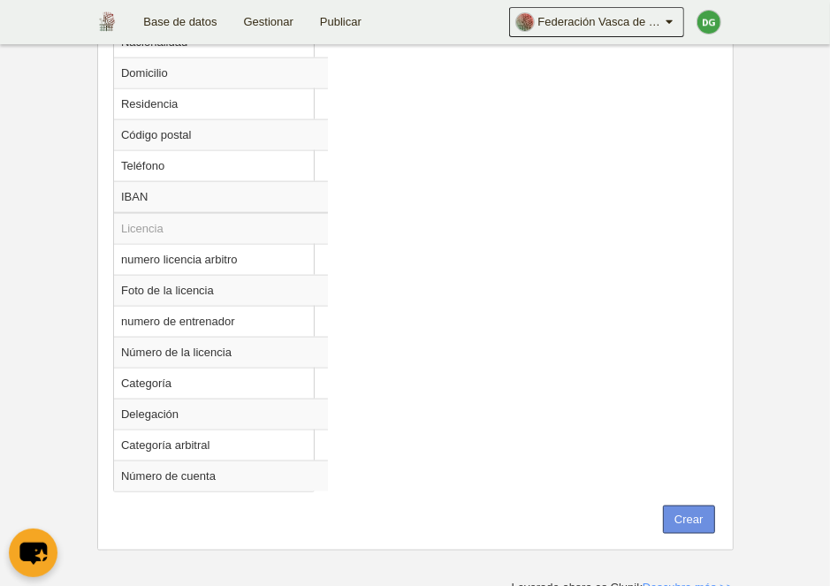
type input "Cuerpo técnico Ligas Epañolas"
click at [671, 513] on button "Crear" at bounding box center [689, 519] width 52 height 28
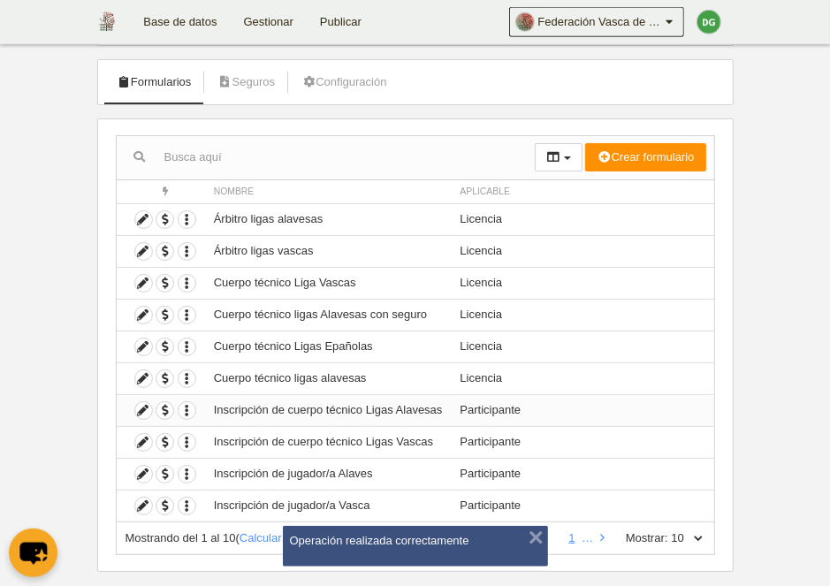
scroll to position [91, 0]
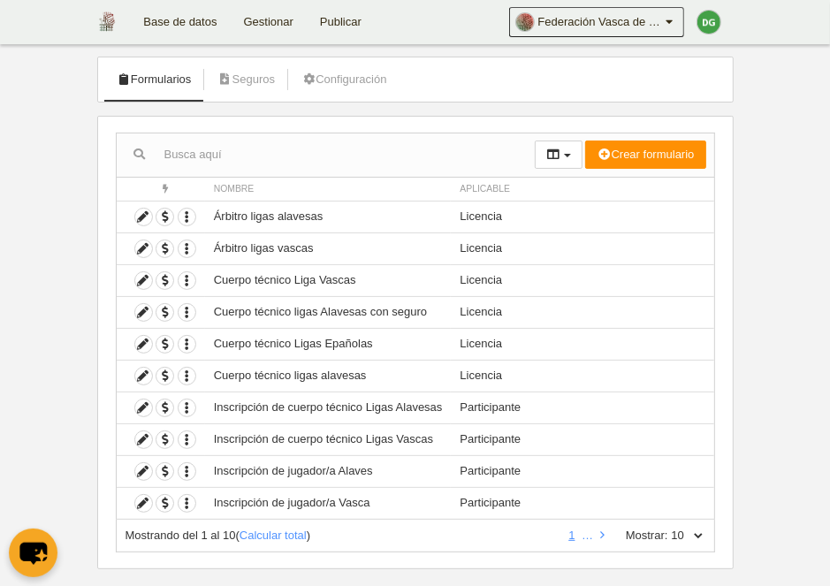
click at [668, 528] on select "10 25 50 100 500" at bounding box center [686, 536] width 37 height 16
select select "25"
click option "25" at bounding box center [0, 0] width 0 height 0
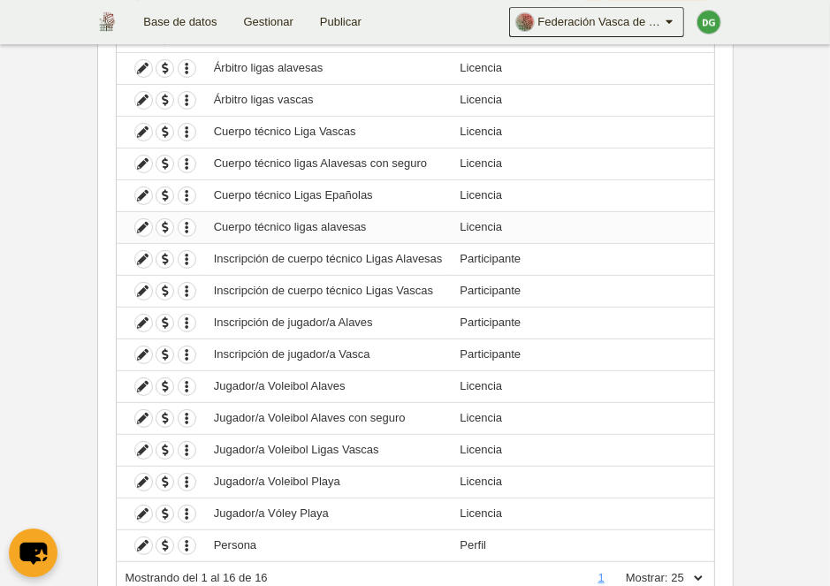
scroll to position [274, 0]
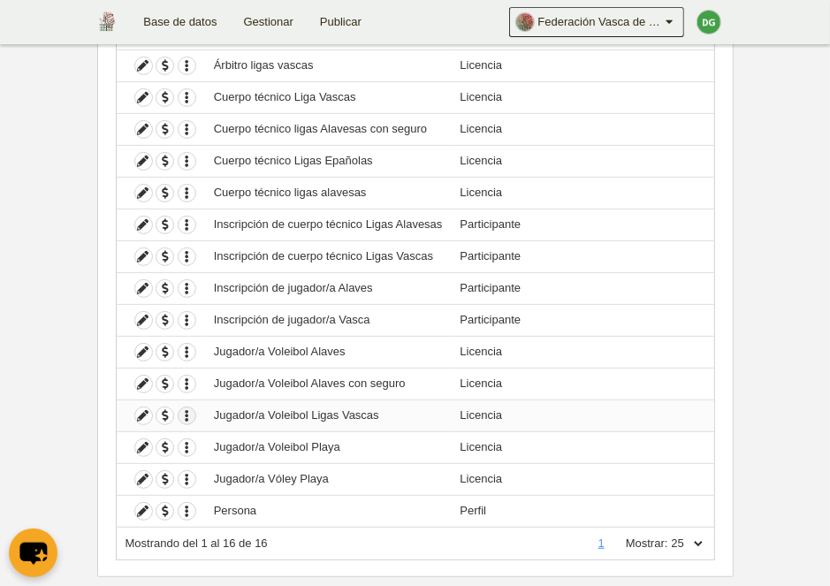
click at [182, 410] on icon "button" at bounding box center [186, 415] width 17 height 17
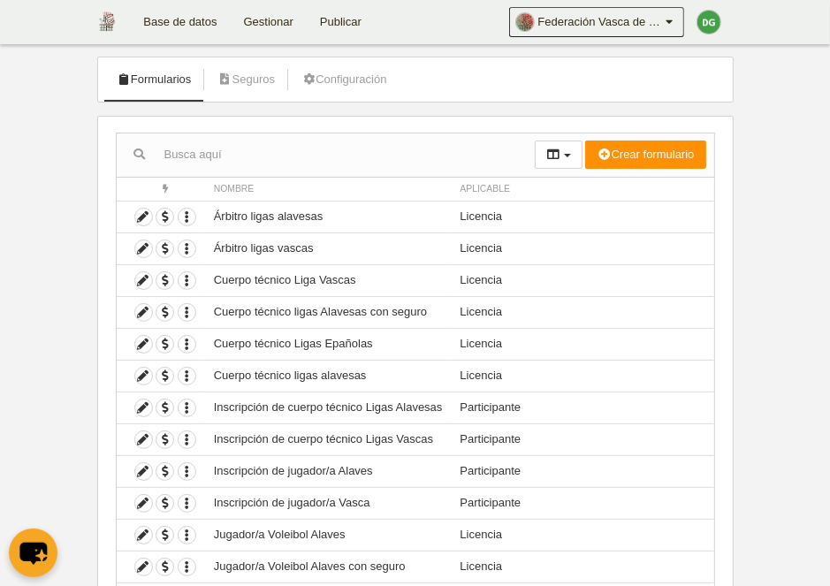
scroll to position [0, 0]
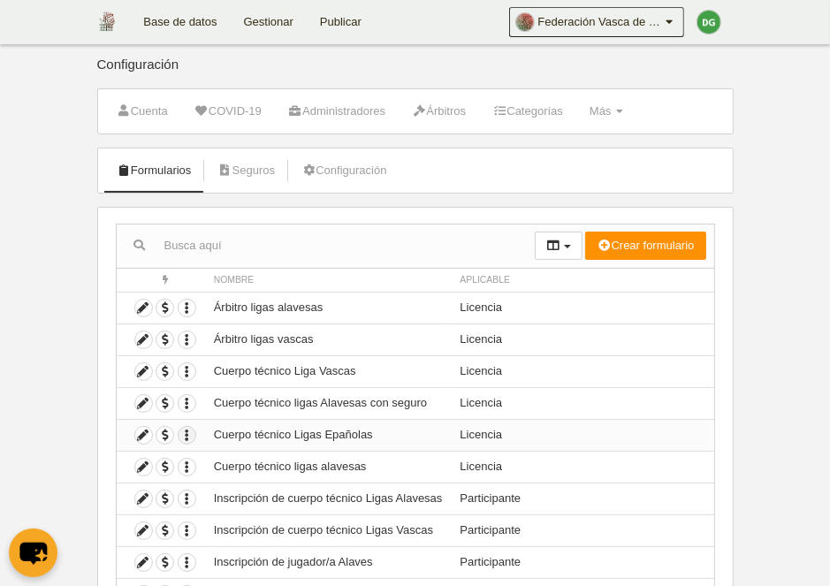
click at [188, 438] on icon "button" at bounding box center [186, 435] width 17 height 17
click at [263, 497] on button "Borrar formulario" at bounding box center [250, 492] width 110 height 16
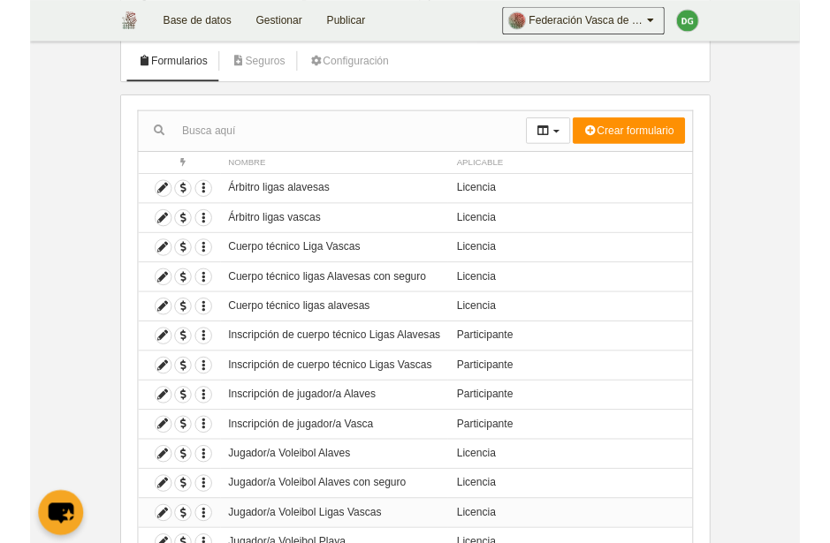
scroll to position [89, 0]
